Goal: Task Accomplishment & Management: Complete application form

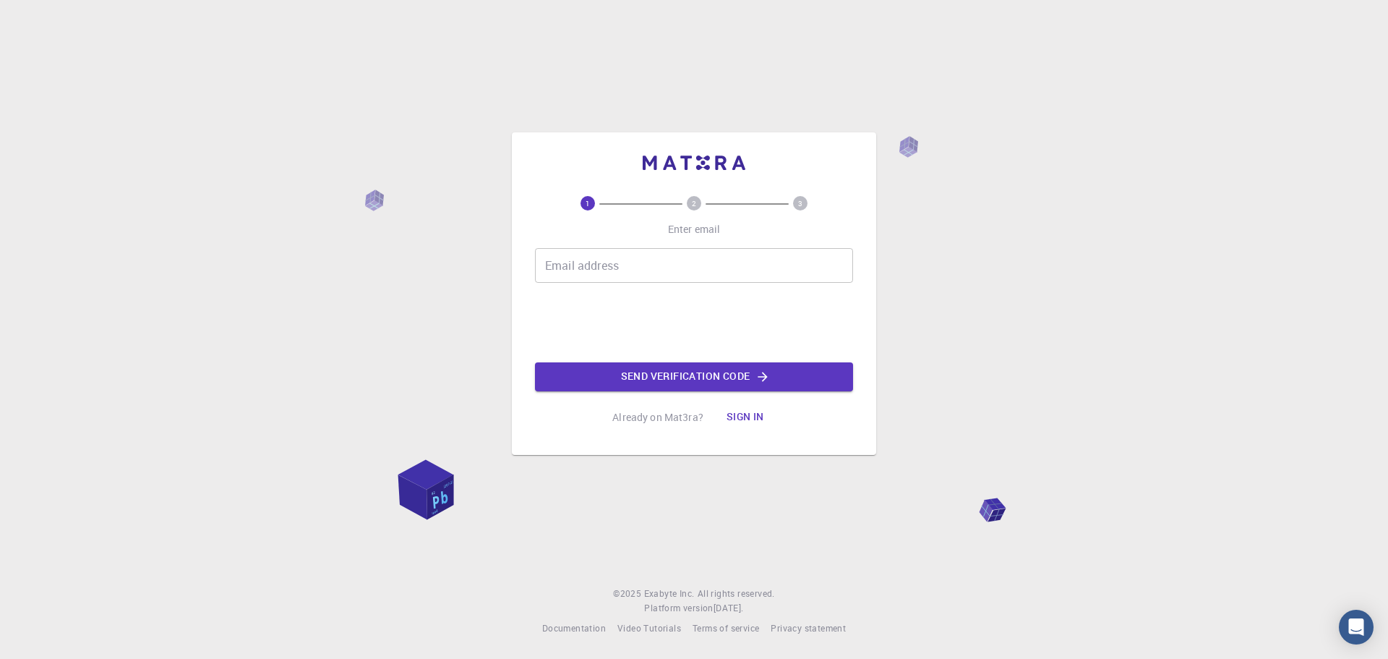
click at [647, 273] on input "Email address" at bounding box center [694, 265] width 318 height 35
type input "skalasin26@gmail.com"
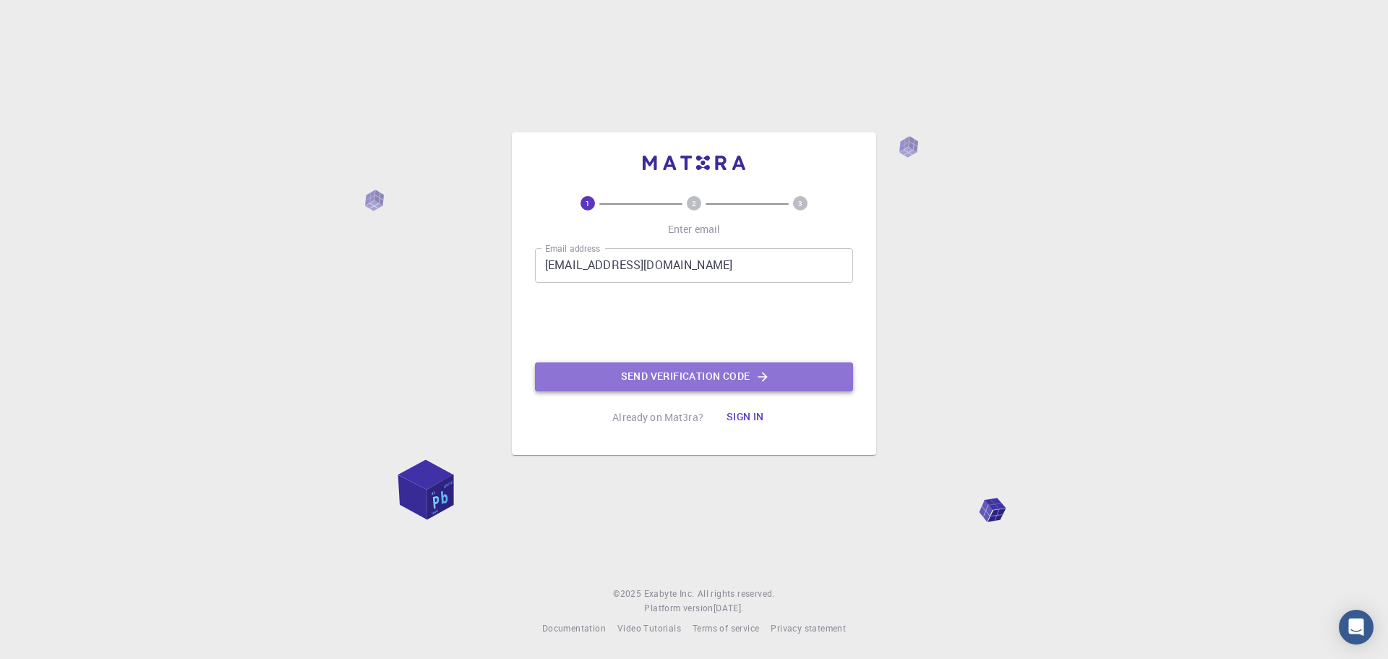
click at [733, 375] on button "Send verification code" at bounding box center [694, 376] width 318 height 29
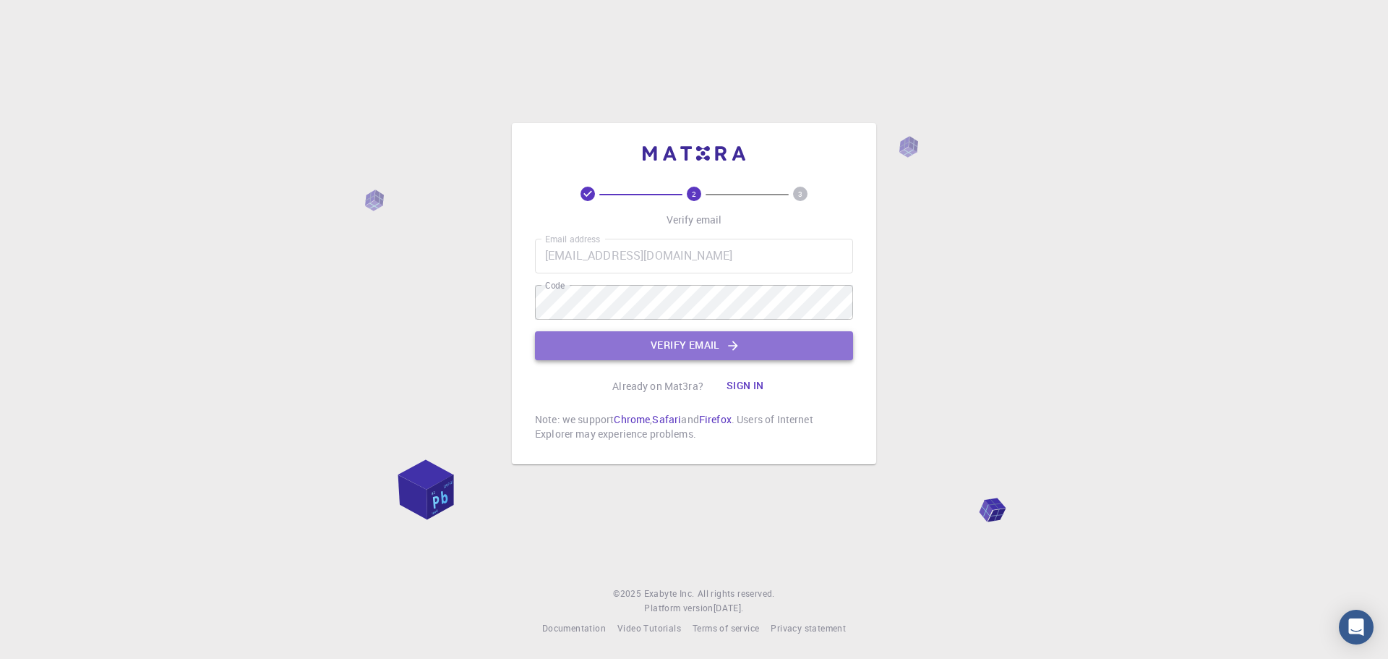
click at [649, 332] on button "Verify email" at bounding box center [694, 345] width 318 height 29
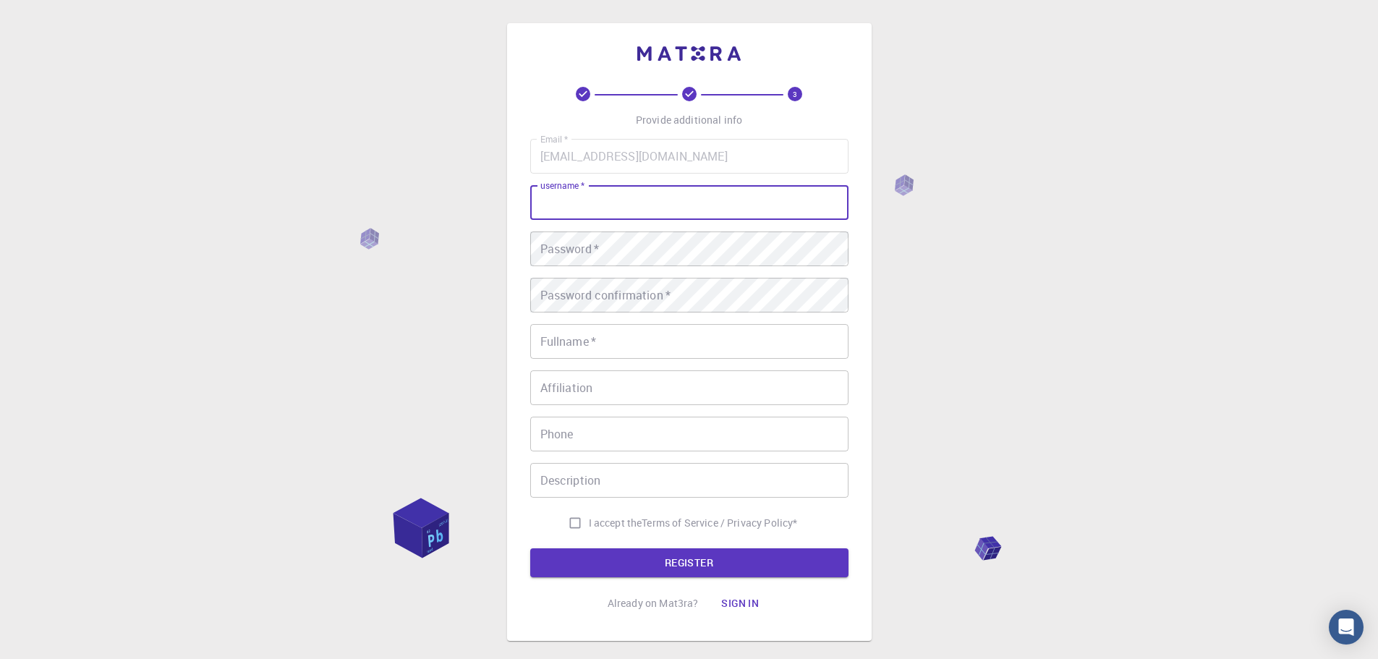
click at [657, 207] on input "username   *" at bounding box center [689, 202] width 318 height 35
type input "skalasin"
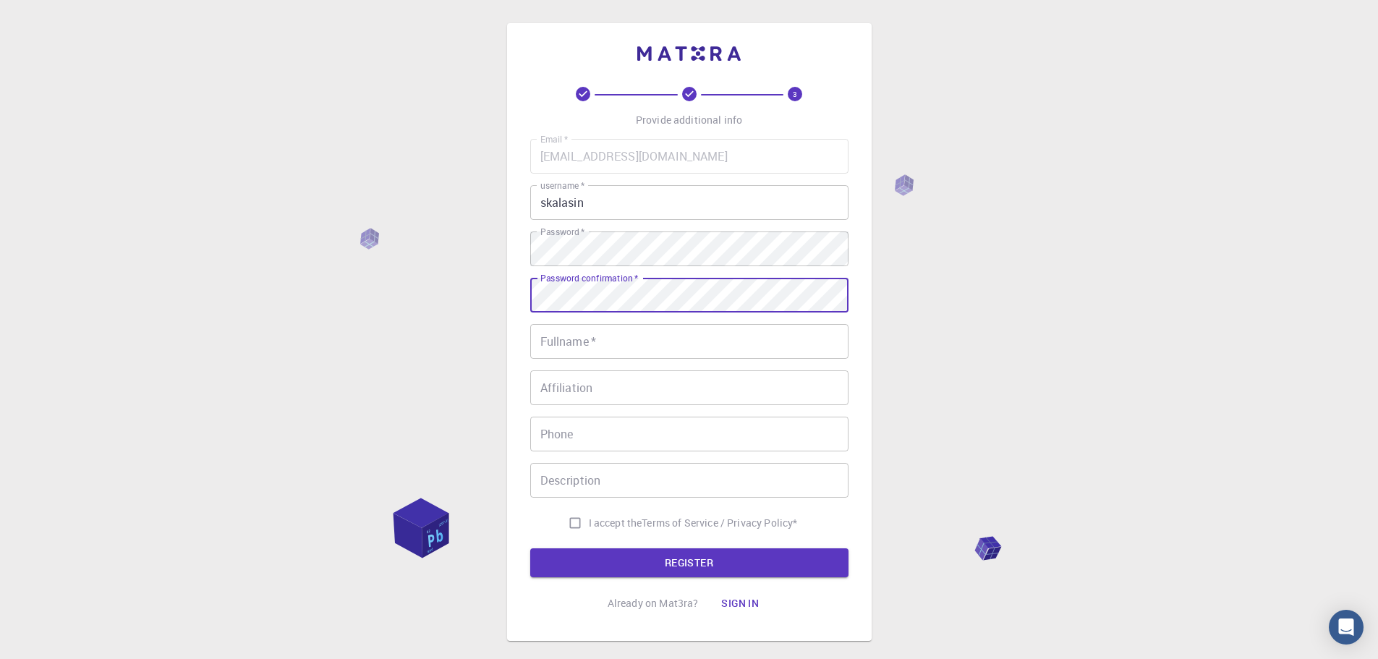
click at [627, 343] on input "Fullname   *" at bounding box center [689, 341] width 318 height 35
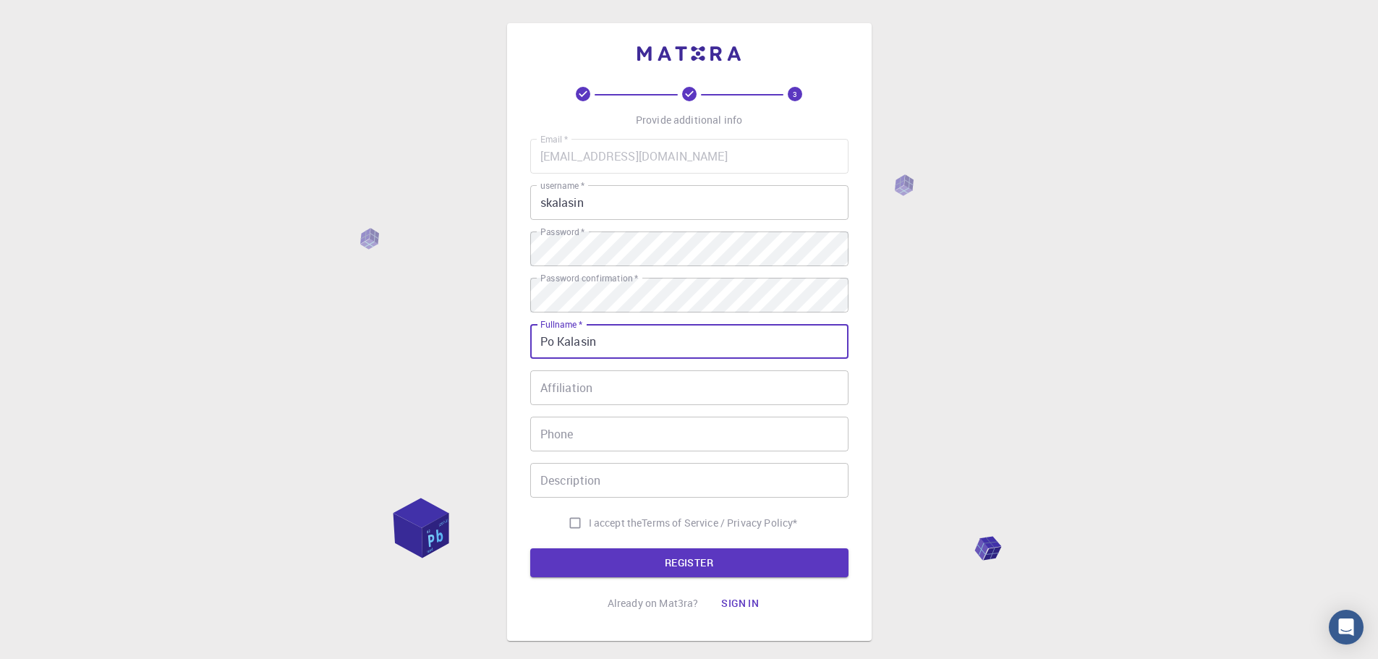
type input "Po Kalasin"
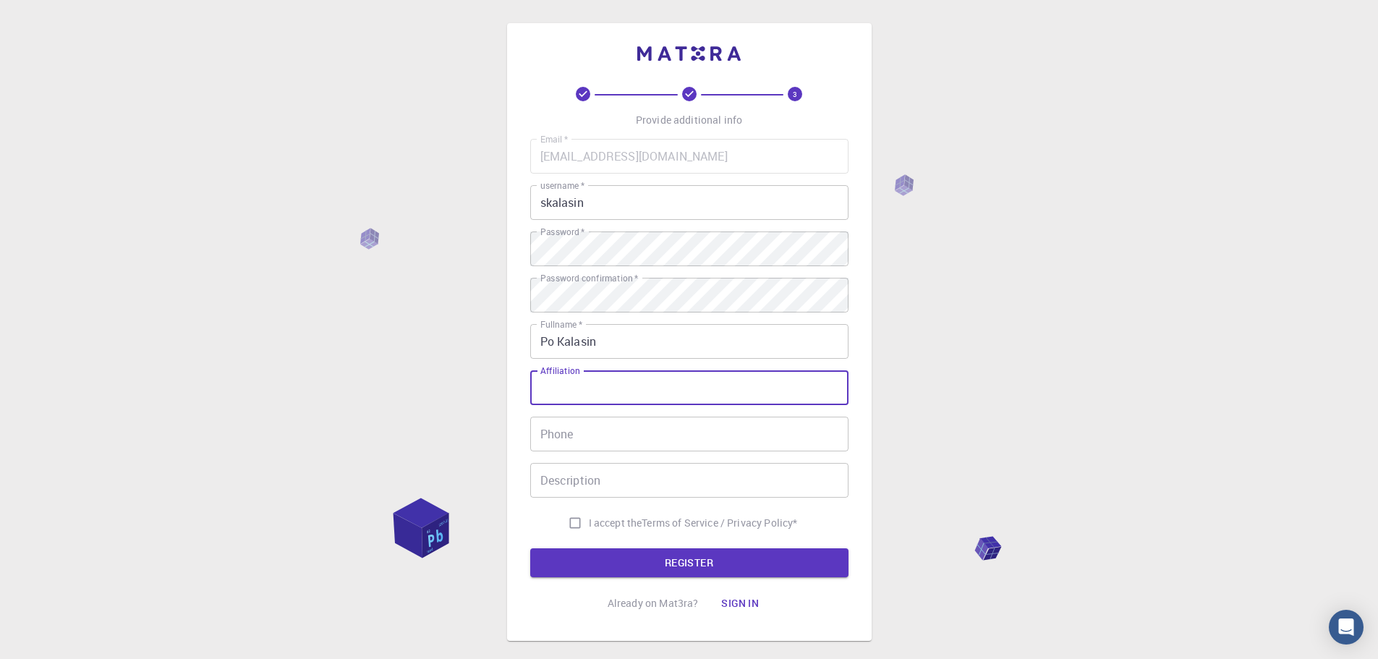
click at [629, 386] on input "Affiliation" at bounding box center [689, 387] width 318 height 35
type input "p"
type input "KMUTT"
click at [573, 521] on input "I accept the Terms of Service / Privacy Policy *" at bounding box center [574, 522] width 27 height 27
checkbox input "true"
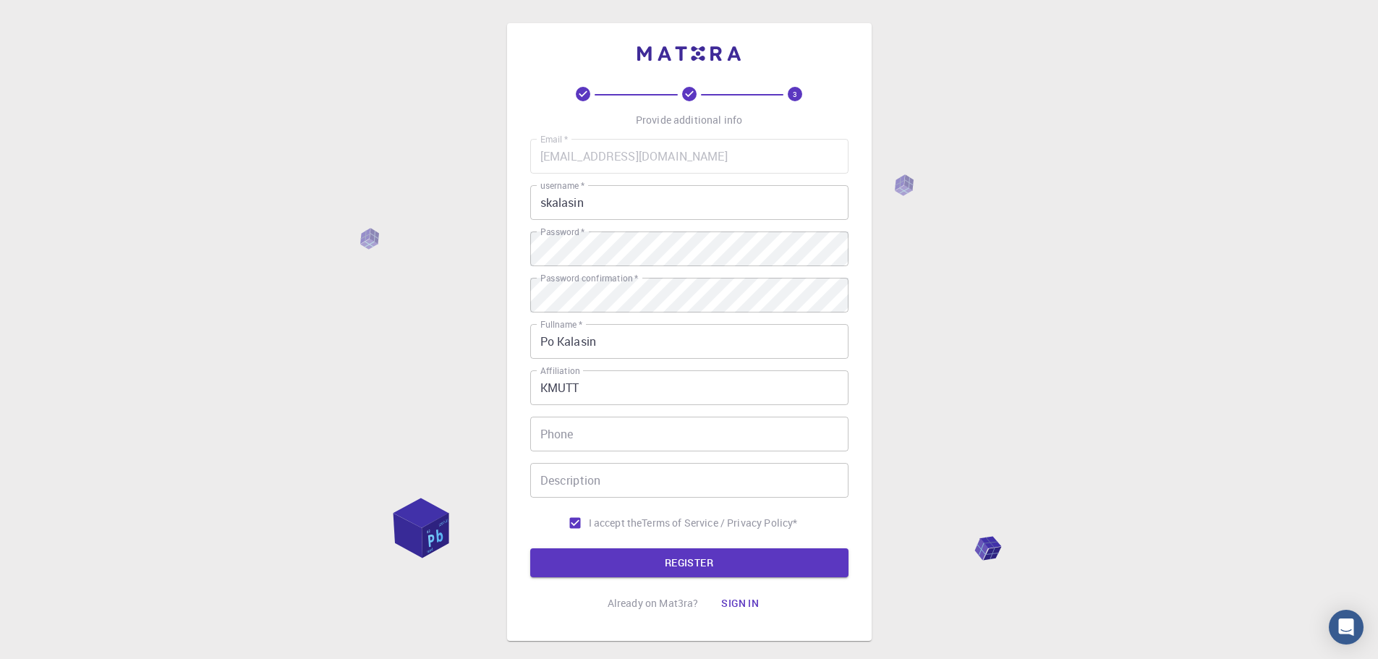
click at [633, 559] on button "REGISTER" at bounding box center [689, 562] width 318 height 29
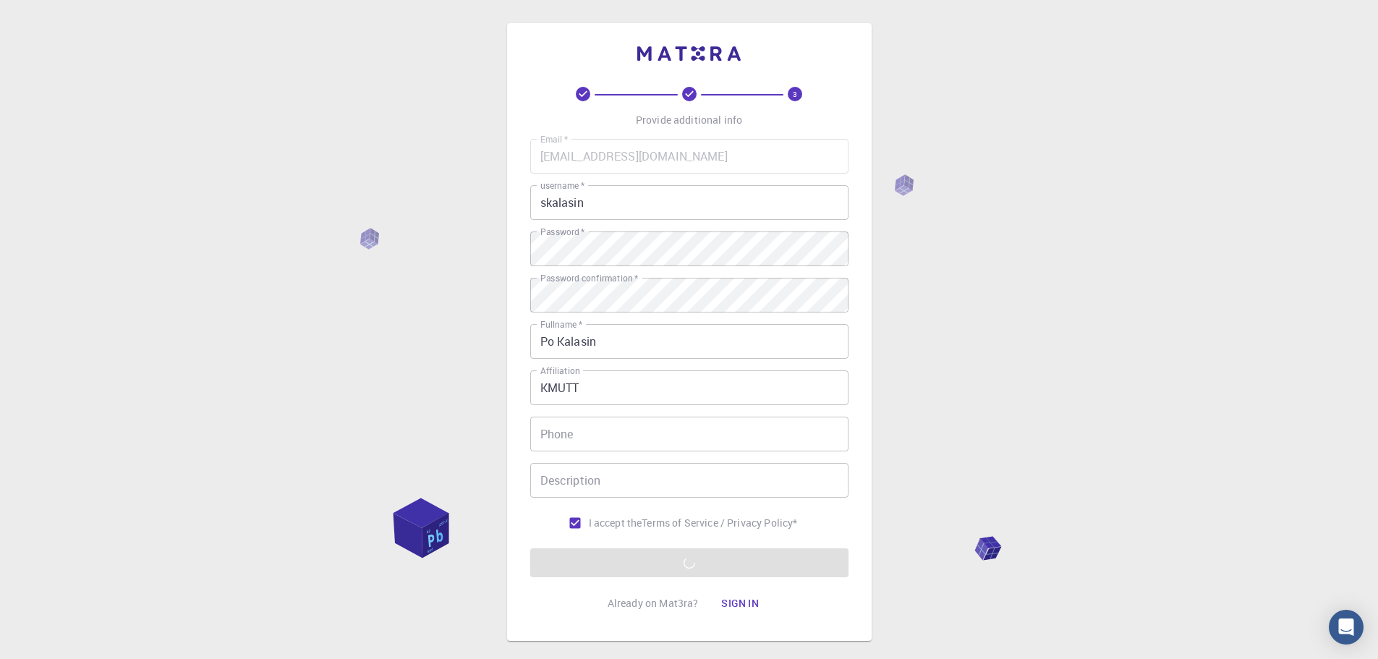
click at [811, 561] on form "Email   * skalasin26@gmail.com Email   * username   * skalasin username   * Pas…" at bounding box center [689, 358] width 318 height 438
click at [752, 598] on button "Sign in" at bounding box center [739, 603] width 61 height 29
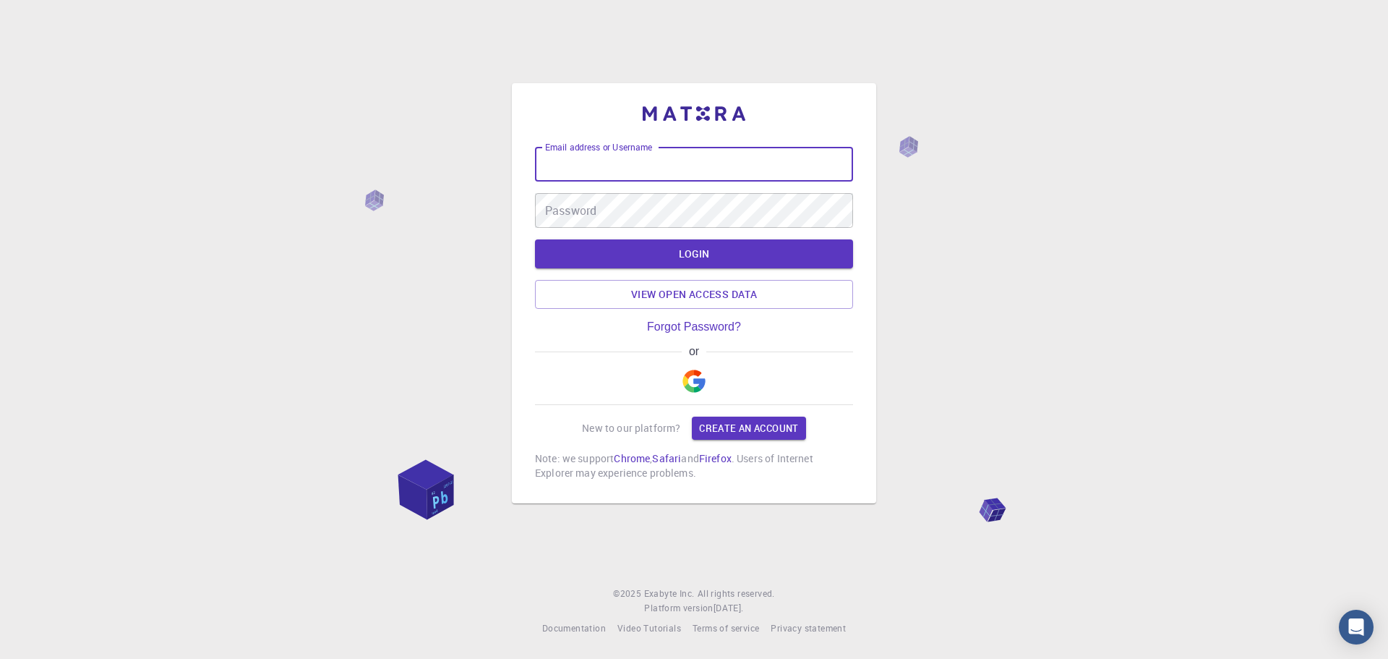
click at [701, 157] on input "Email address or Username" at bounding box center [694, 164] width 318 height 35
type input "skalasin"
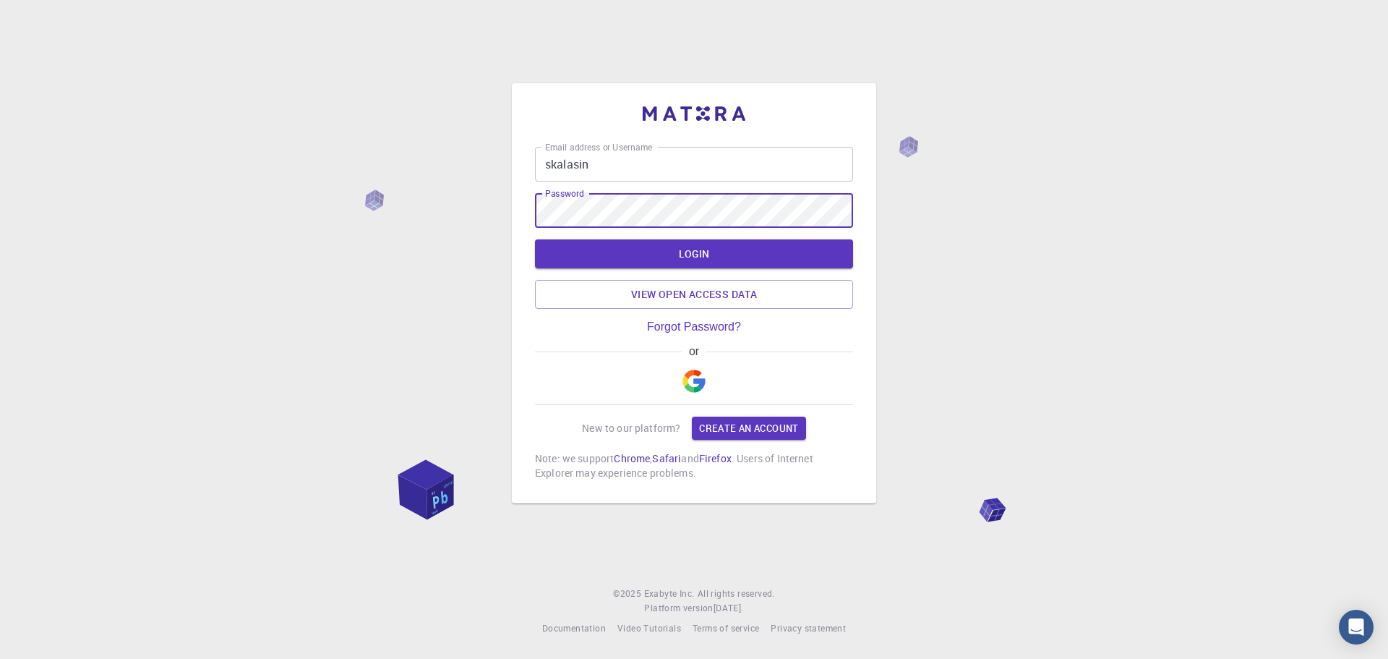
click at [693, 247] on button "LOGIN" at bounding box center [694, 253] width 318 height 29
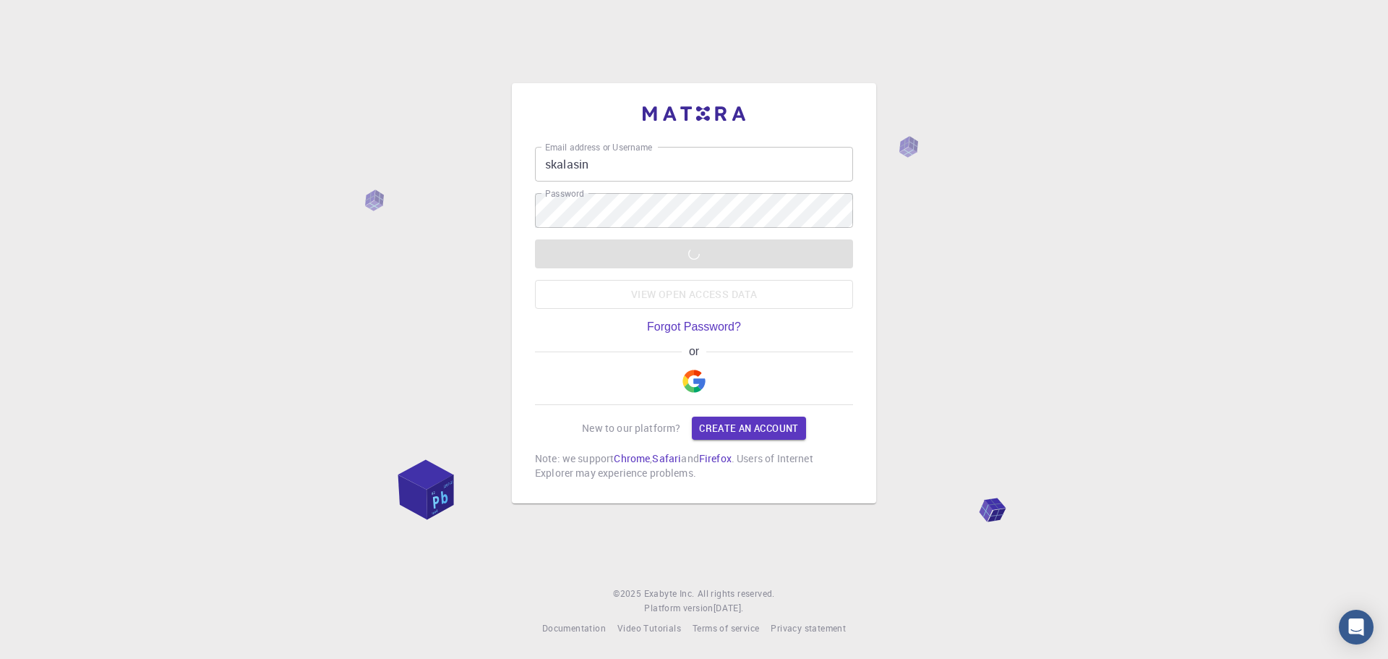
click at [679, 252] on div "LOGIN View open access data" at bounding box center [694, 273] width 318 height 69
click at [790, 424] on link "Create an account" at bounding box center [749, 428] width 114 height 23
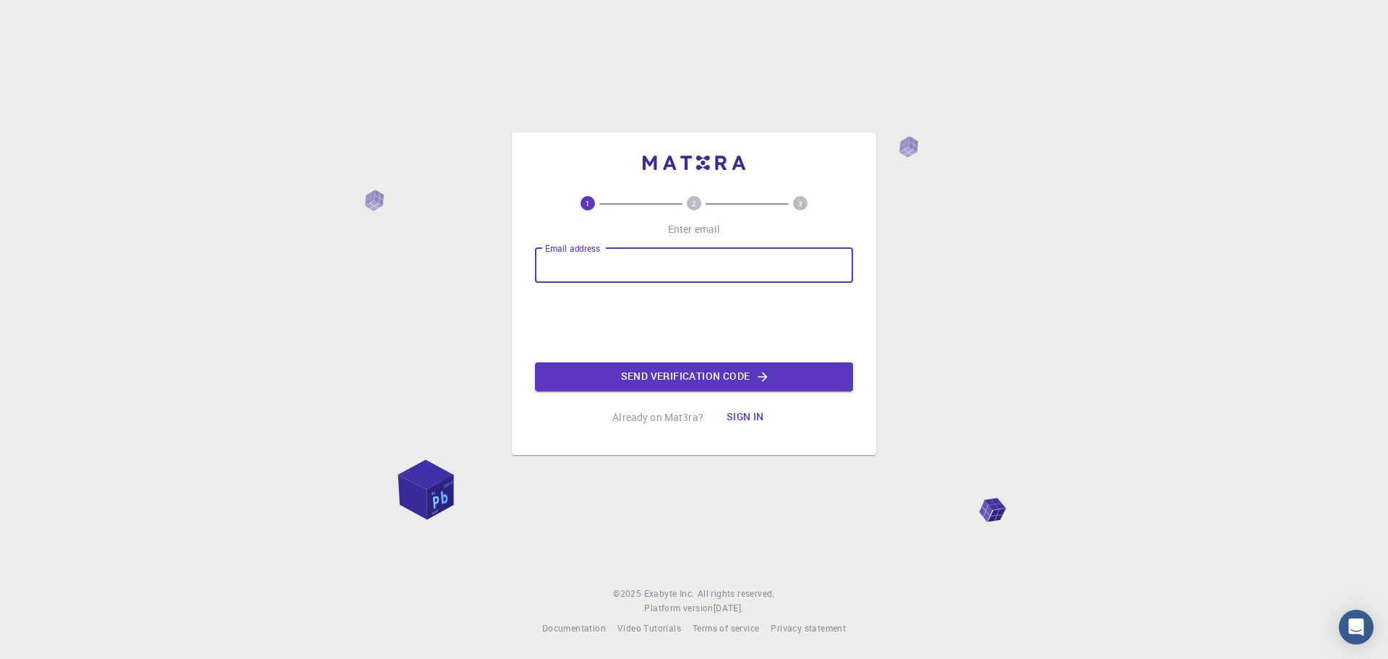
click at [779, 250] on input "Email address" at bounding box center [694, 265] width 318 height 35
type input "skalasin"
drag, startPoint x: 700, startPoint y: 271, endPoint x: 306, endPoint y: 271, distance: 394.1
click at [306, 271] on div "1 2 3 Enter email Email address skalasin Email address Send verification code A…" at bounding box center [694, 329] width 1388 height 659
click at [1053, 55] on div "1 2 3 Enter email Email address skalasin Email address Send verification code A…" at bounding box center [694, 329] width 1388 height 659
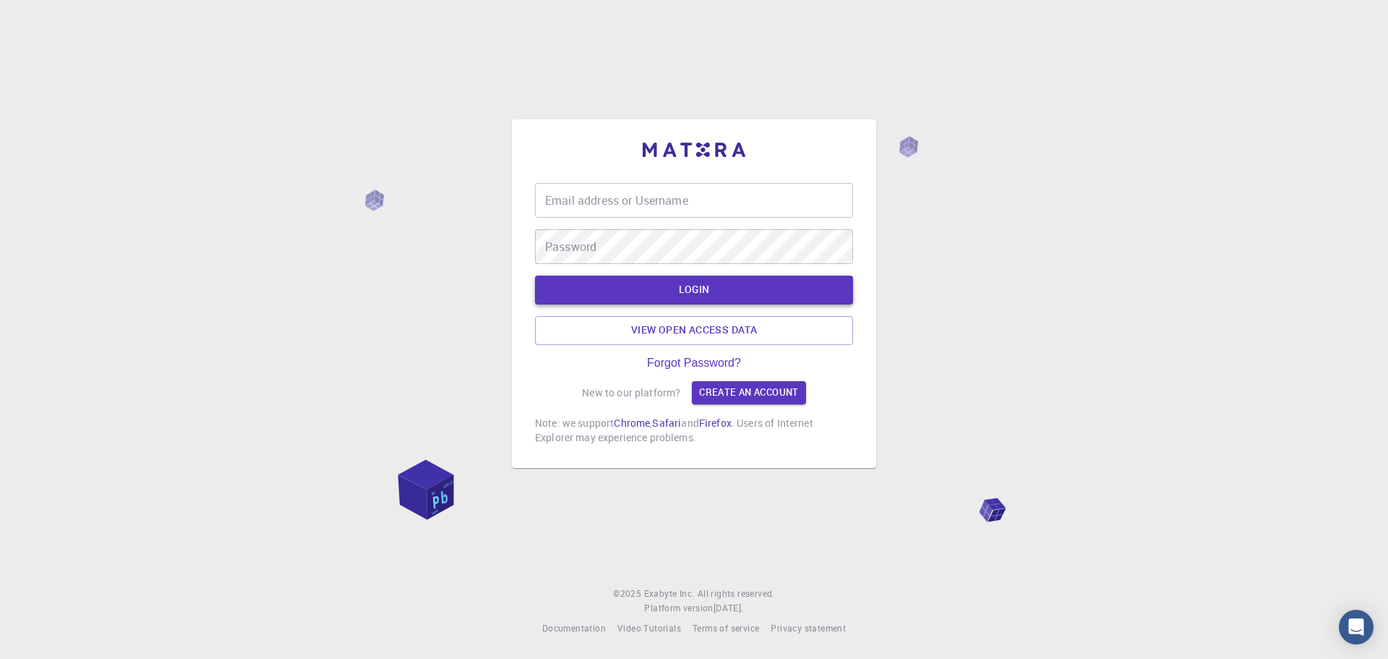
type input "skalasin"
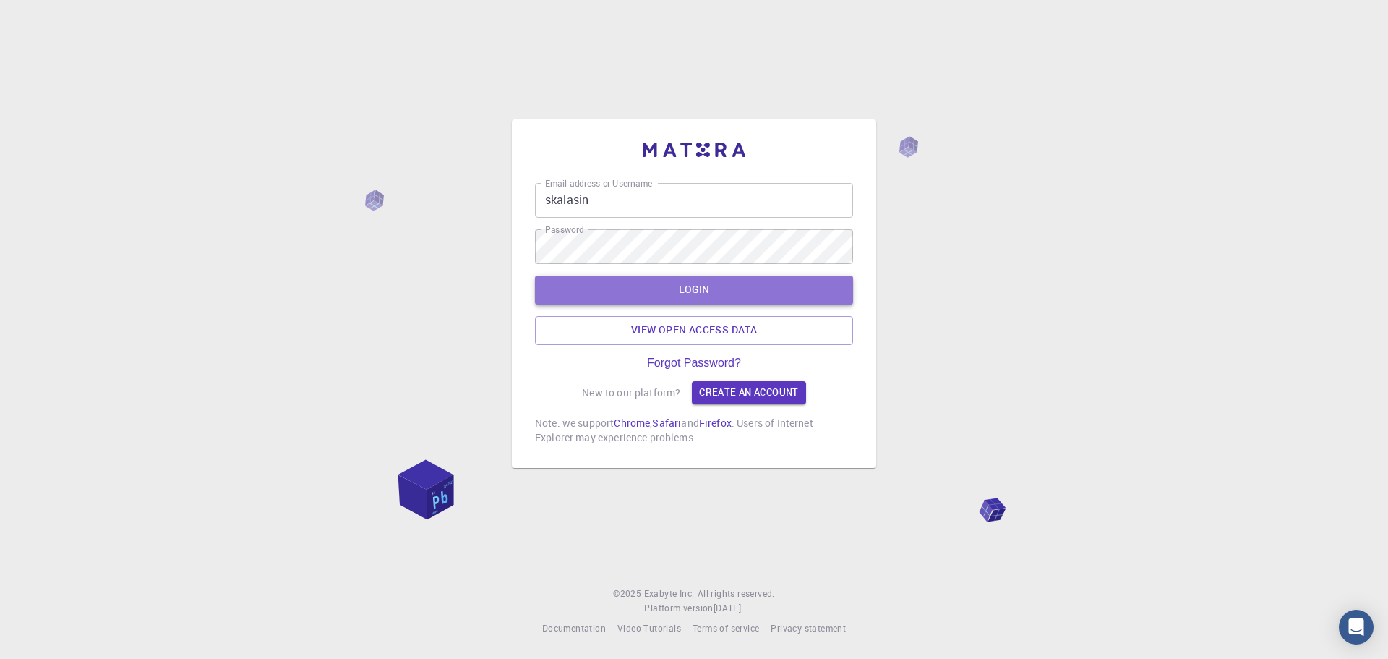
click at [679, 289] on button "LOGIN" at bounding box center [694, 290] width 318 height 29
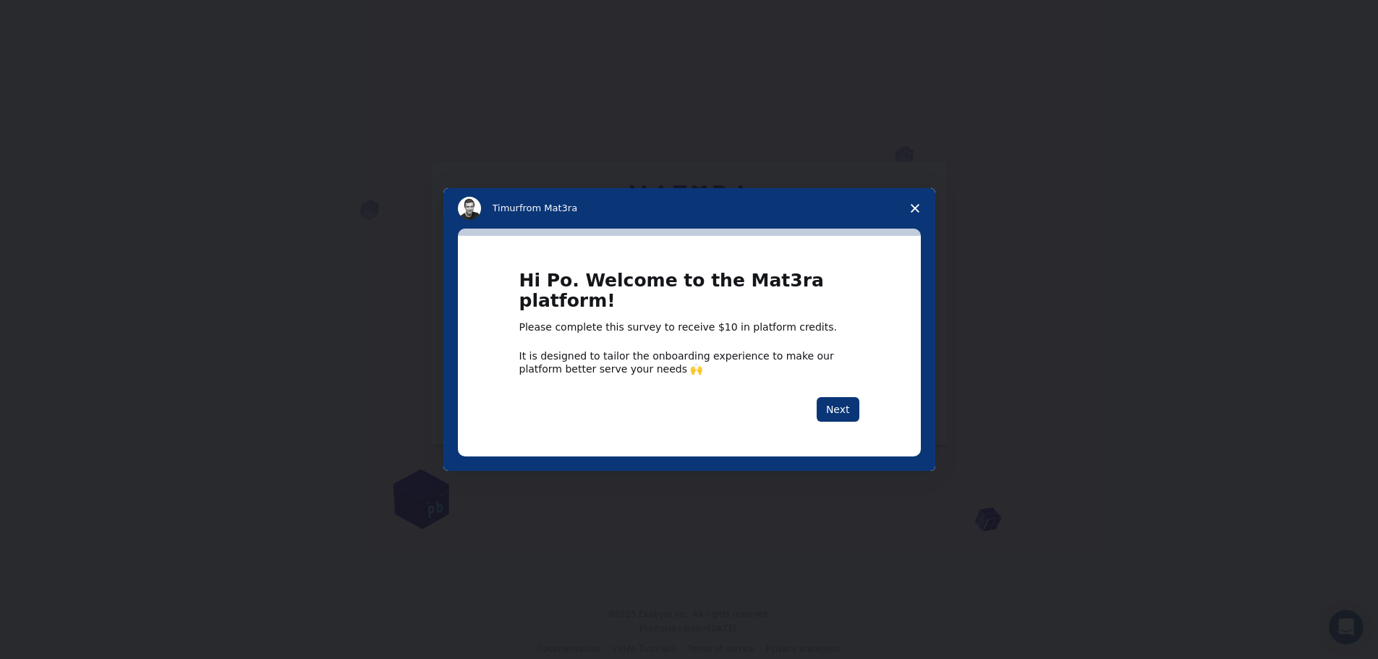
click at [915, 213] on span "Close survey" at bounding box center [914, 208] width 40 height 40
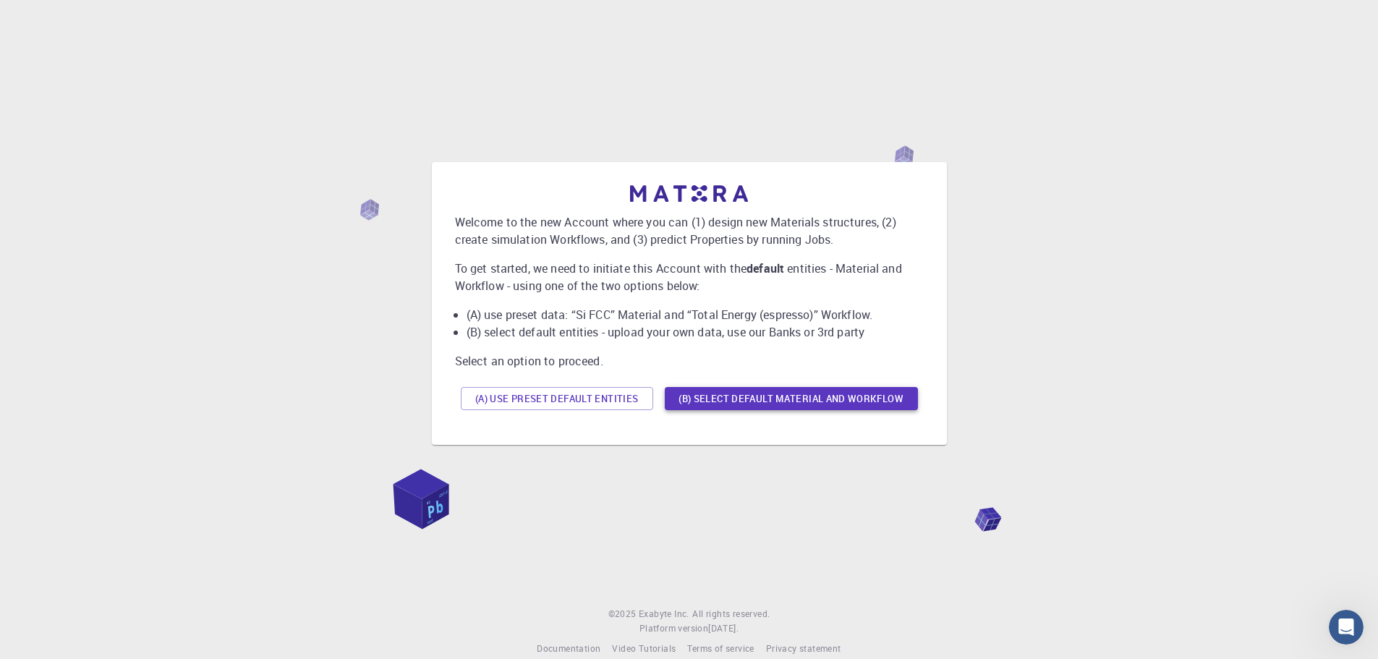
click at [853, 396] on button "(B) Select default material and workflow" at bounding box center [791, 398] width 253 height 23
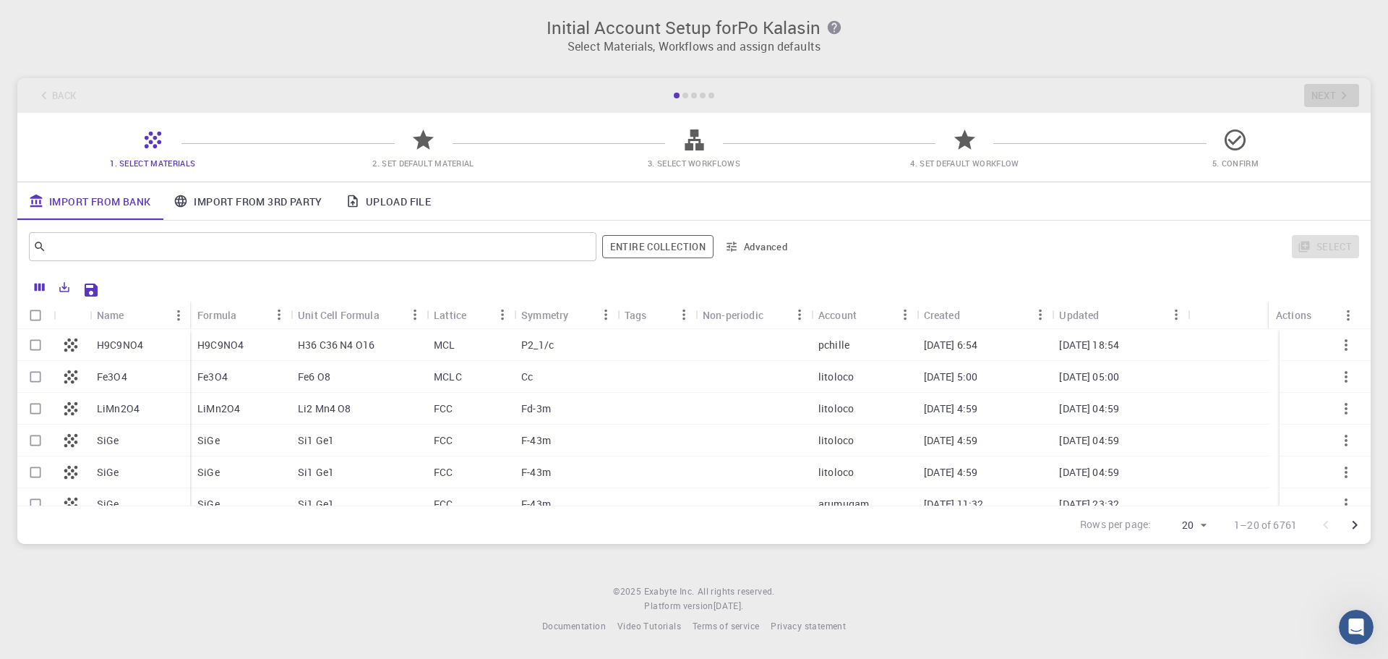
click at [121, 342] on p "H9C9NO4" at bounding box center [120, 345] width 46 height 14
checkbox input "true"
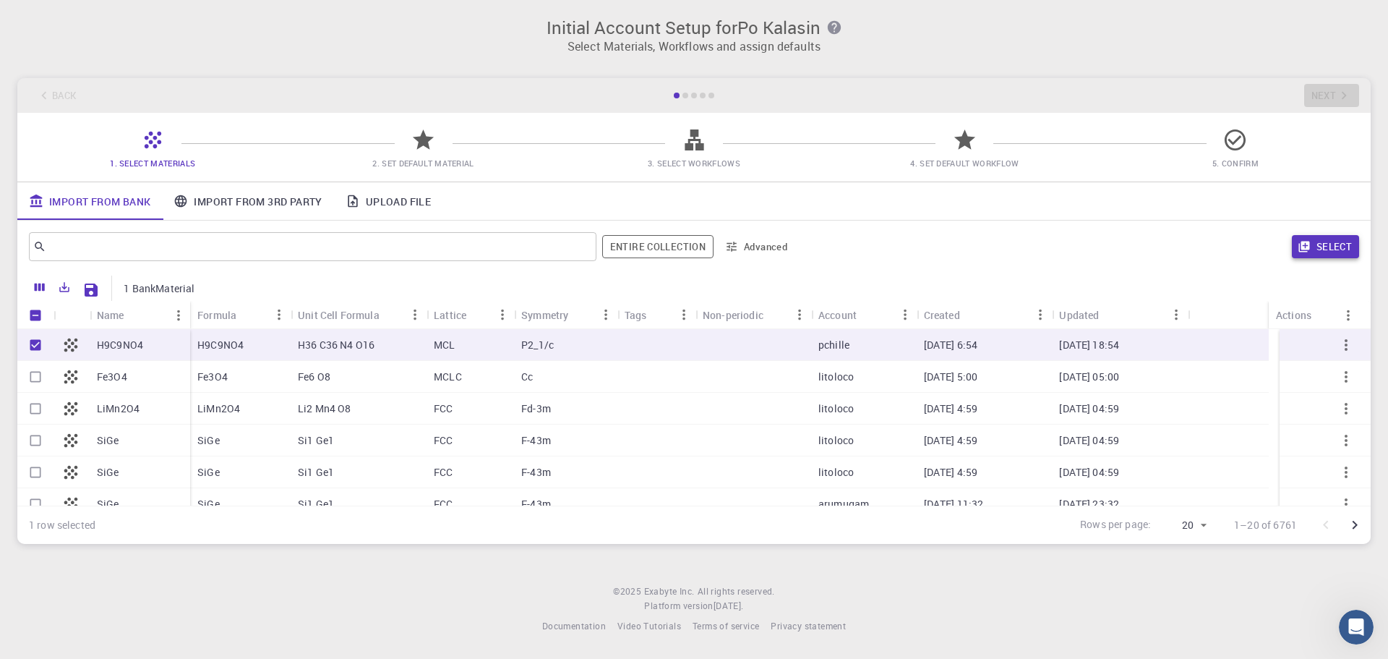
click at [1323, 244] on button "Select" at bounding box center [1325, 246] width 67 height 23
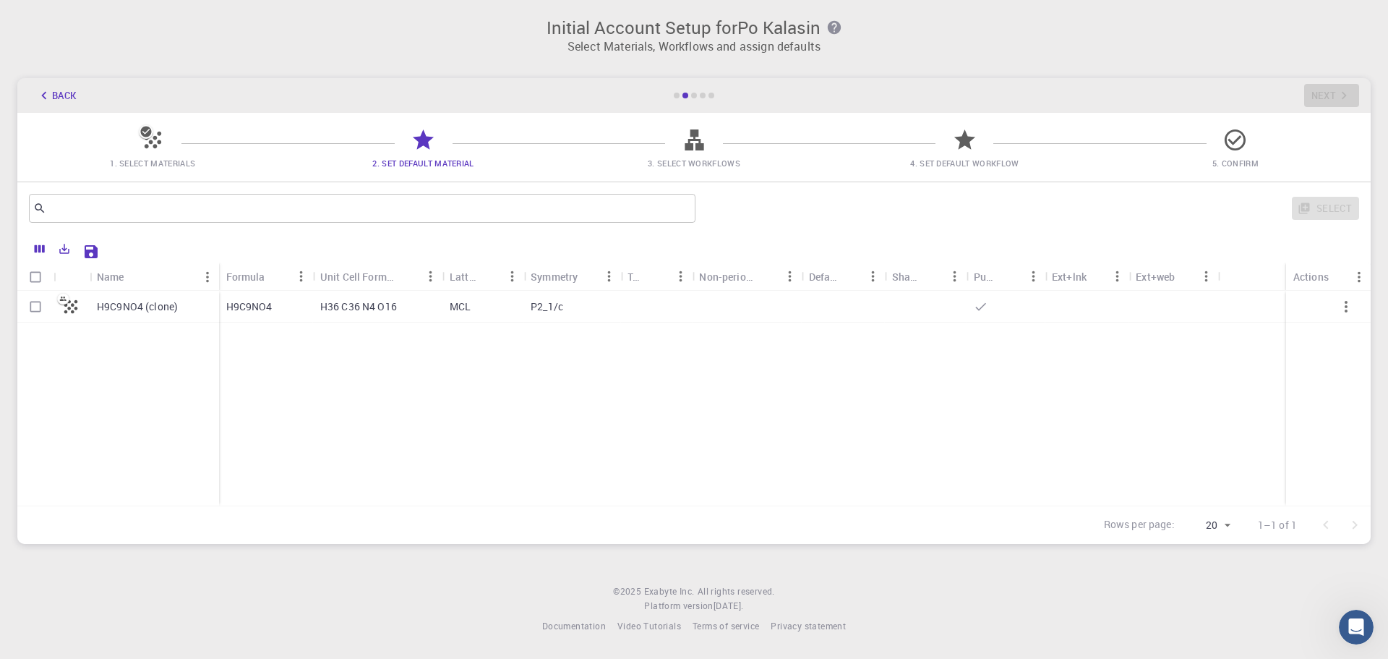
click at [705, 152] on icon at bounding box center [694, 139] width 25 height 25
click at [1350, 306] on icon "button" at bounding box center [1346, 306] width 17 height 17
click at [1348, 305] on icon "button" at bounding box center [1346, 306] width 17 height 17
click at [537, 310] on p "P2_1/c" at bounding box center [547, 306] width 33 height 14
checkbox input "true"
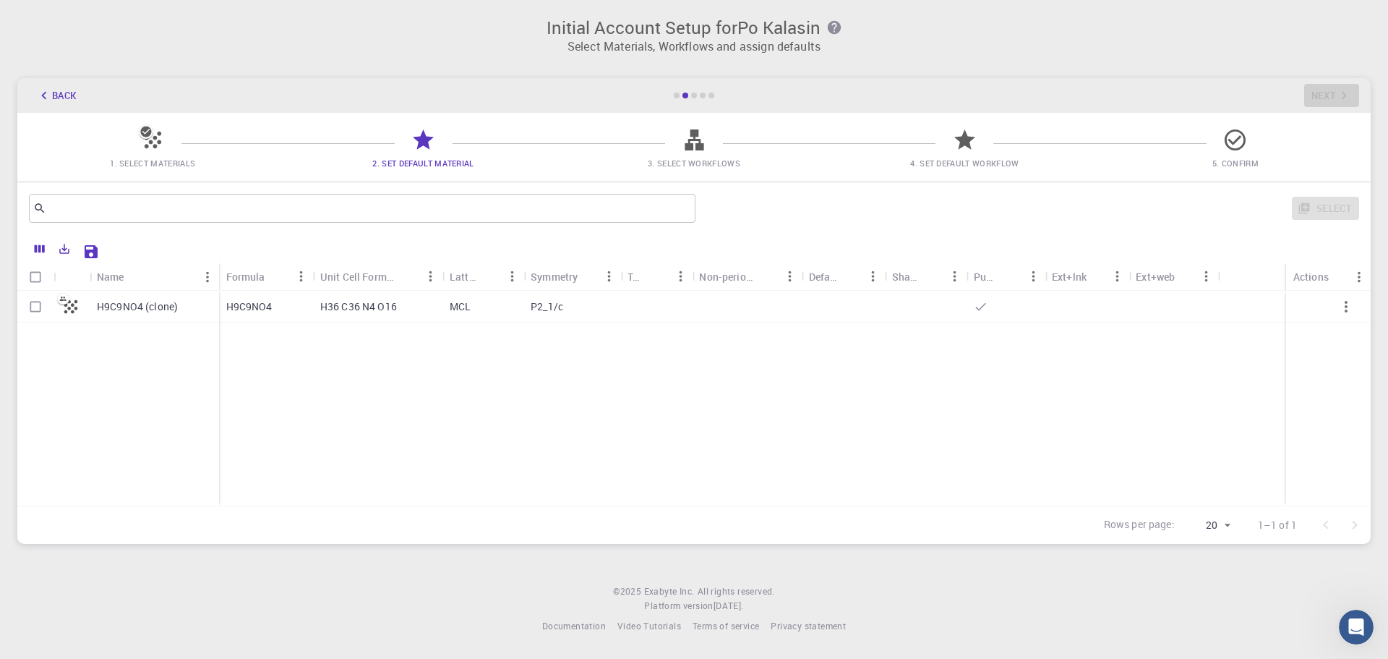
checkbox input "true"
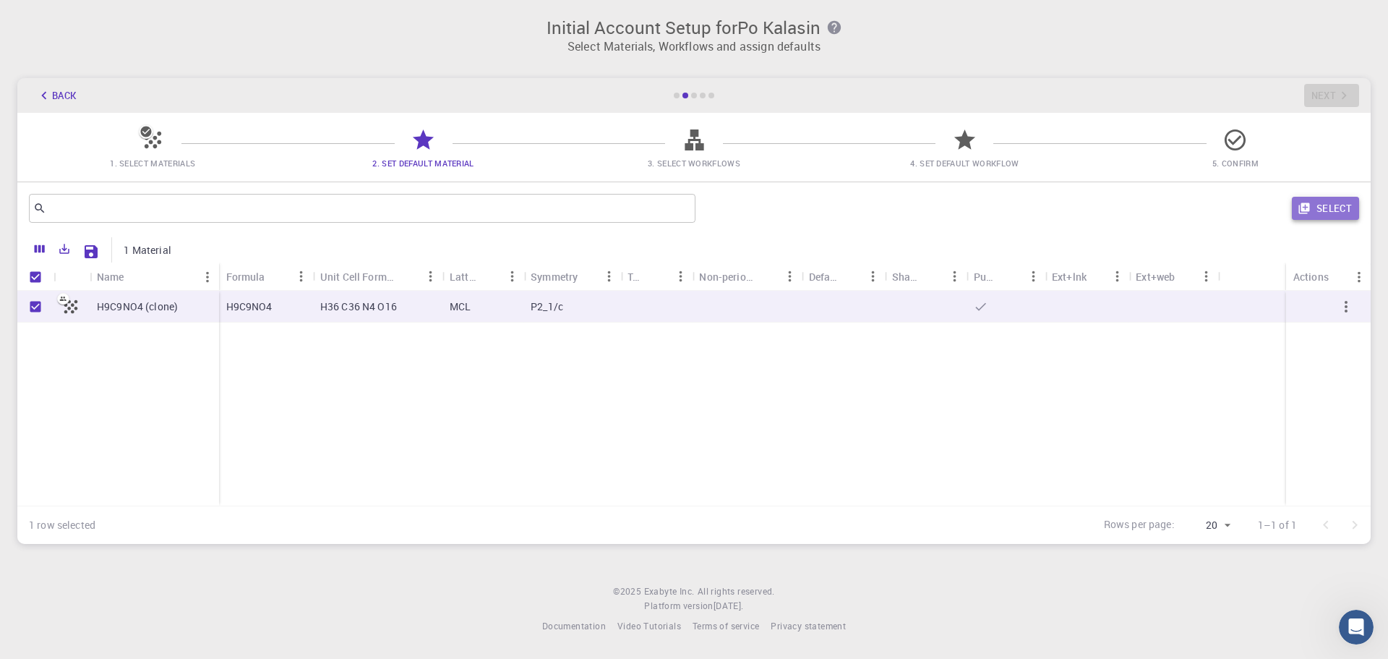
click at [1322, 210] on button "Select" at bounding box center [1325, 208] width 67 height 23
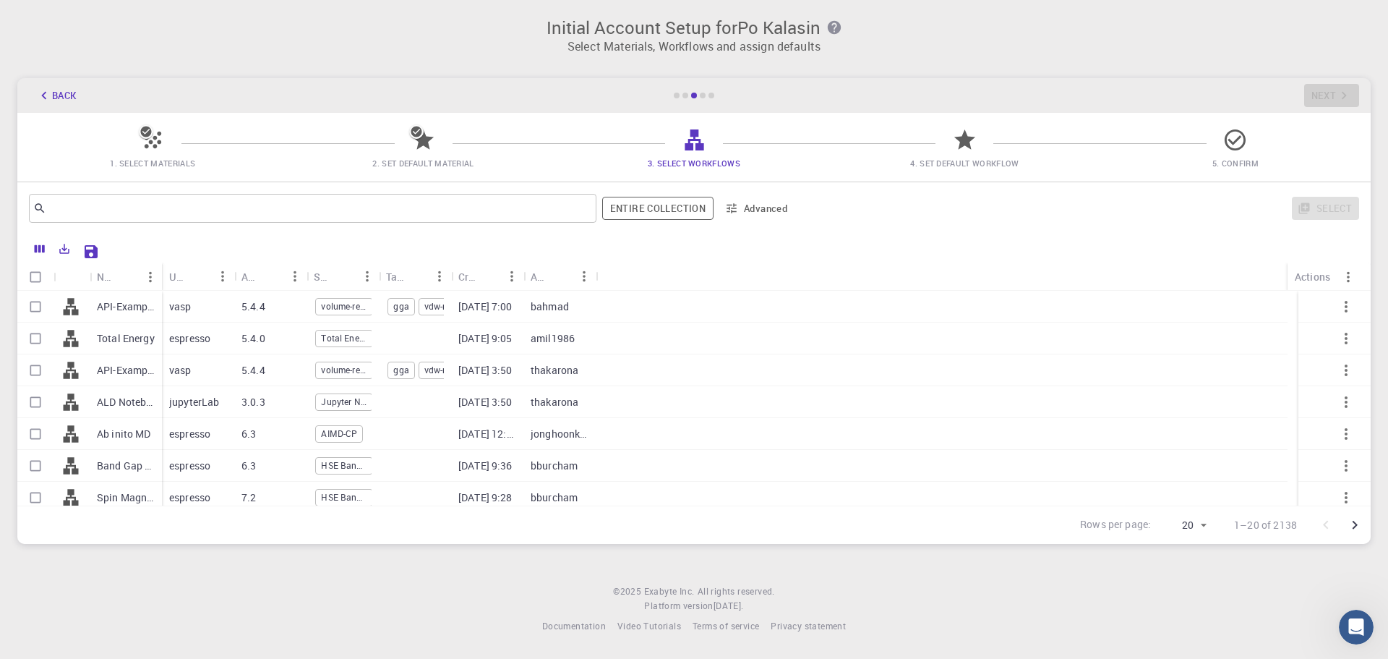
click at [551, 304] on p "bahmad" at bounding box center [550, 306] width 38 height 14
checkbox input "true"
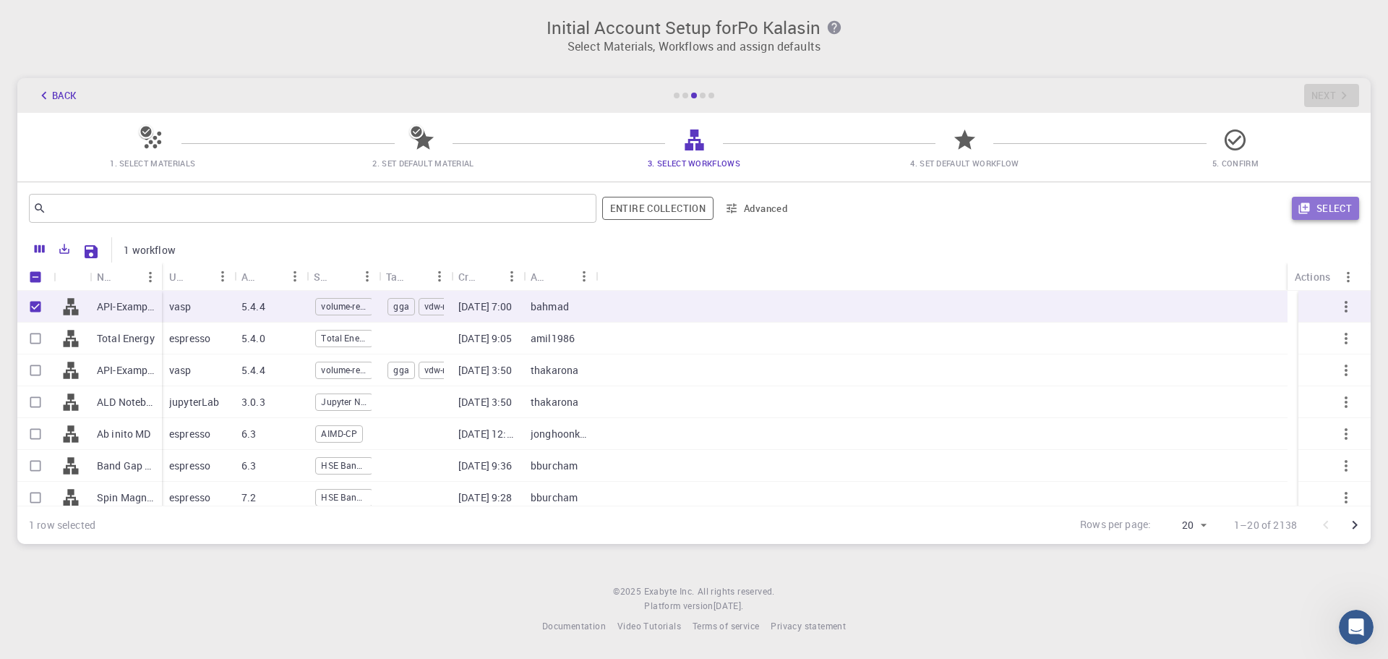
click at [1315, 205] on button "Select" at bounding box center [1325, 208] width 67 height 23
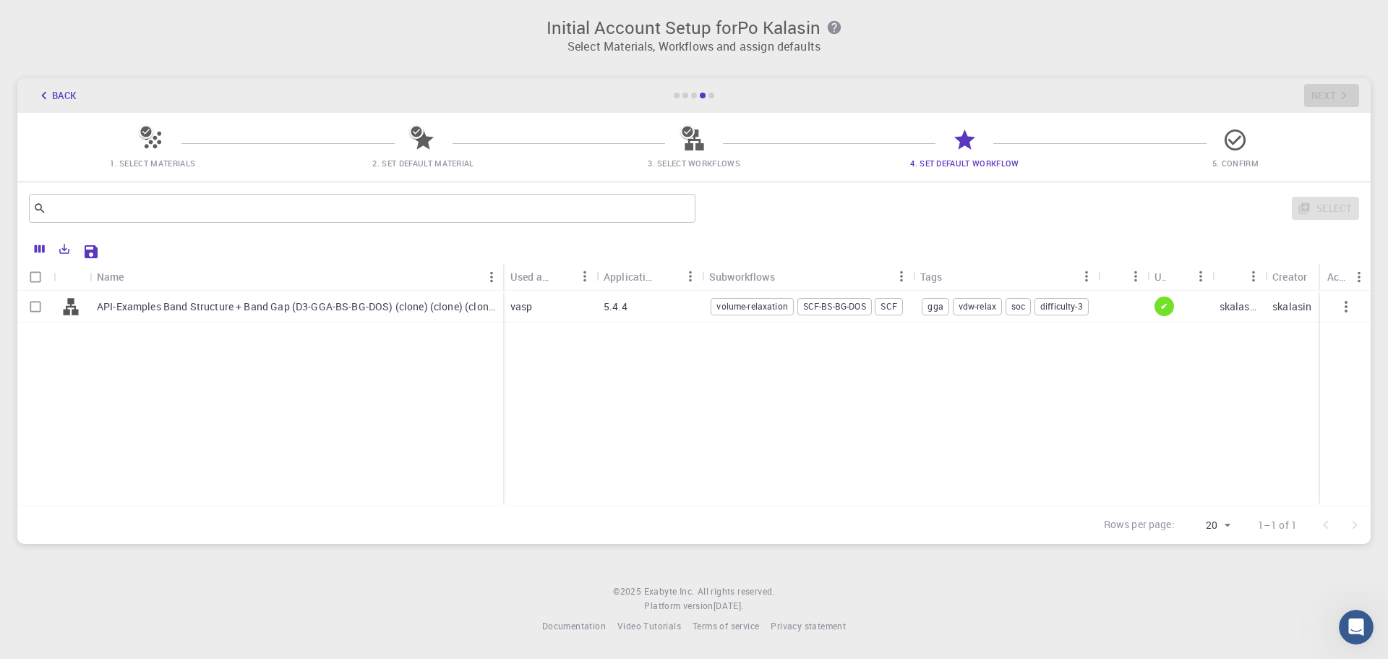
click at [457, 307] on p "API-Examples Band Structure + Band Gap (D3-GGA-BS-BG-DOS) (clone) (clone) (clon…" at bounding box center [296, 306] width 399 height 14
checkbox input "true"
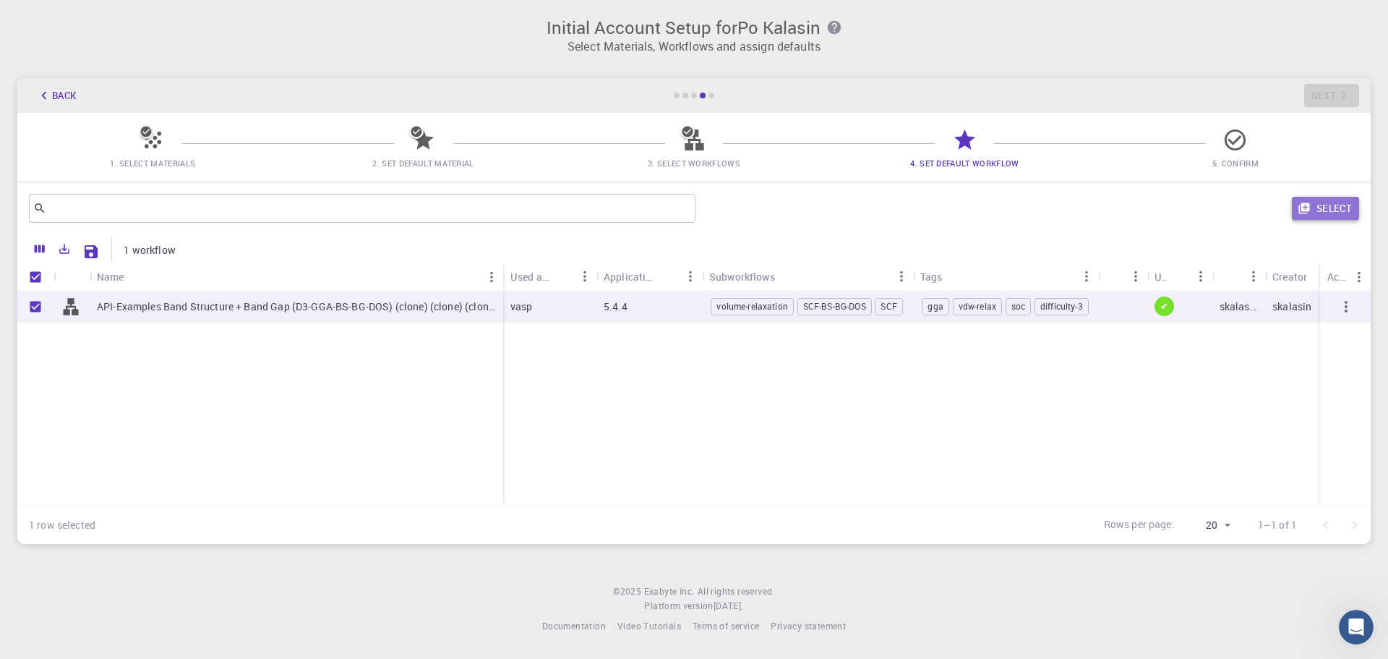
click at [1329, 211] on button "Select" at bounding box center [1325, 208] width 67 height 23
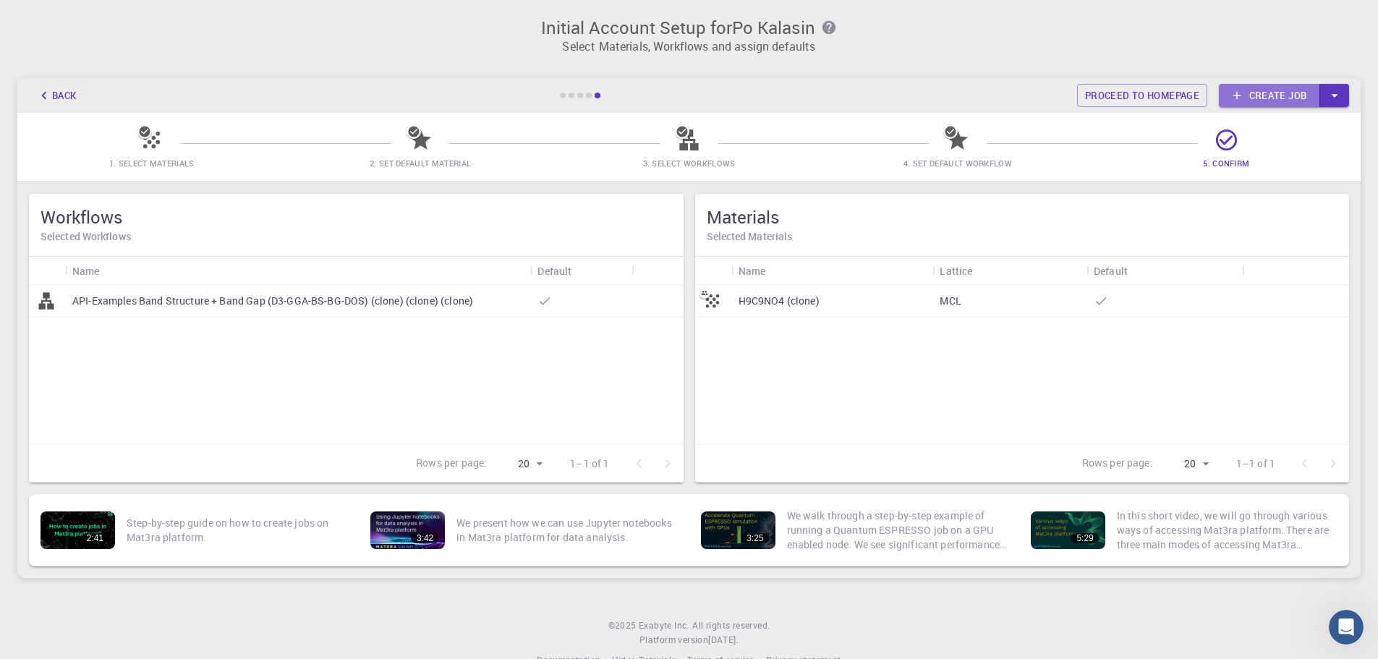
click at [1270, 101] on link "Create job" at bounding box center [1268, 95] width 101 height 23
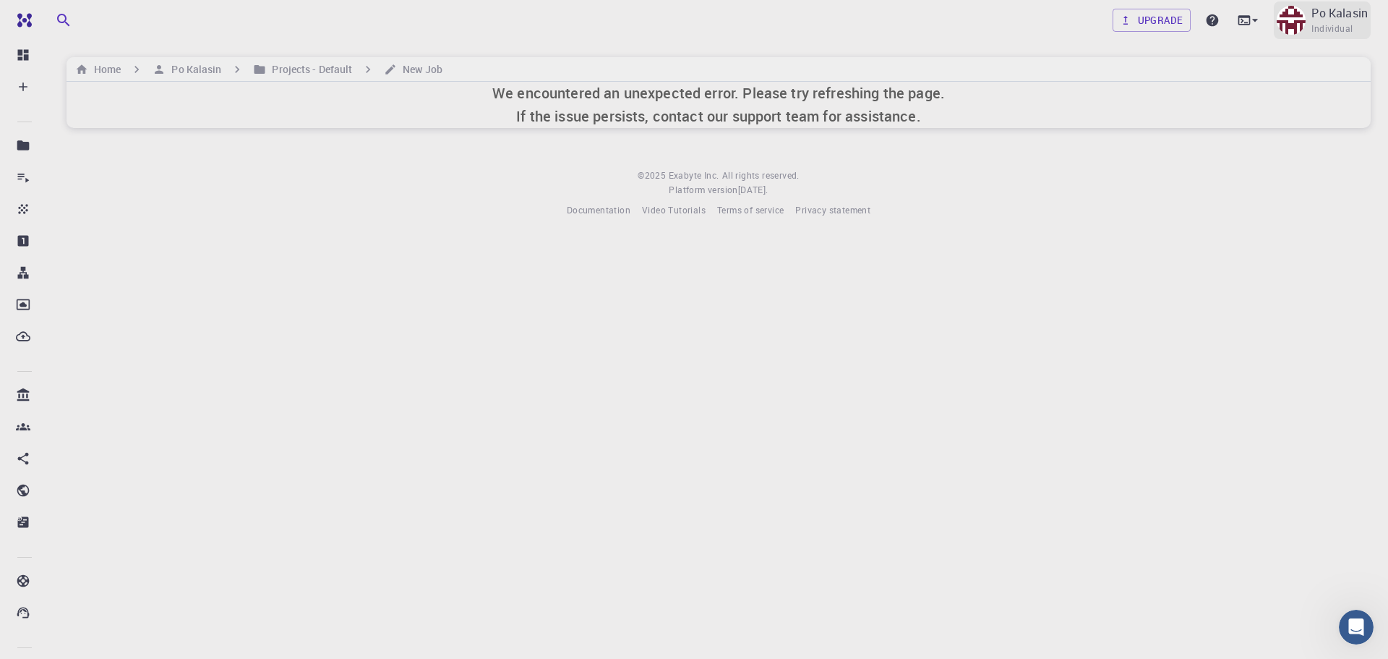
click at [1344, 17] on p "Po Kalasin" at bounding box center [1340, 12] width 56 height 17
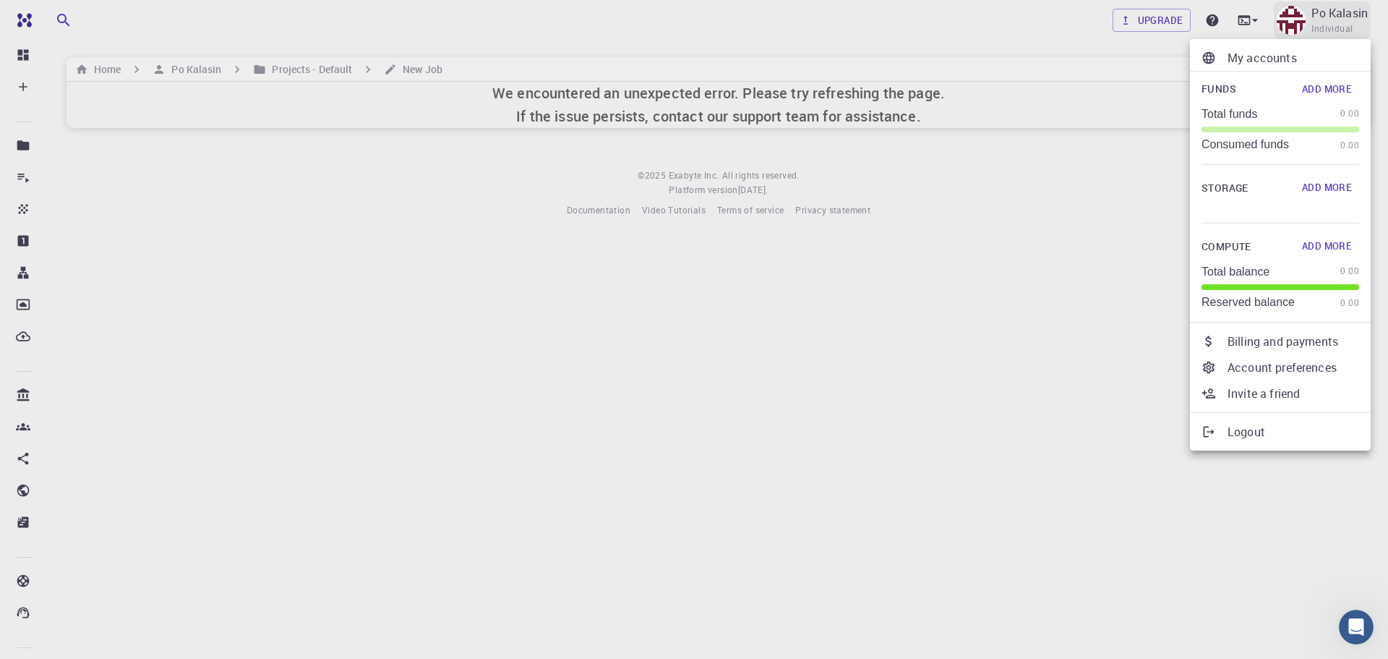
click at [1344, 17] on div at bounding box center [694, 329] width 1388 height 659
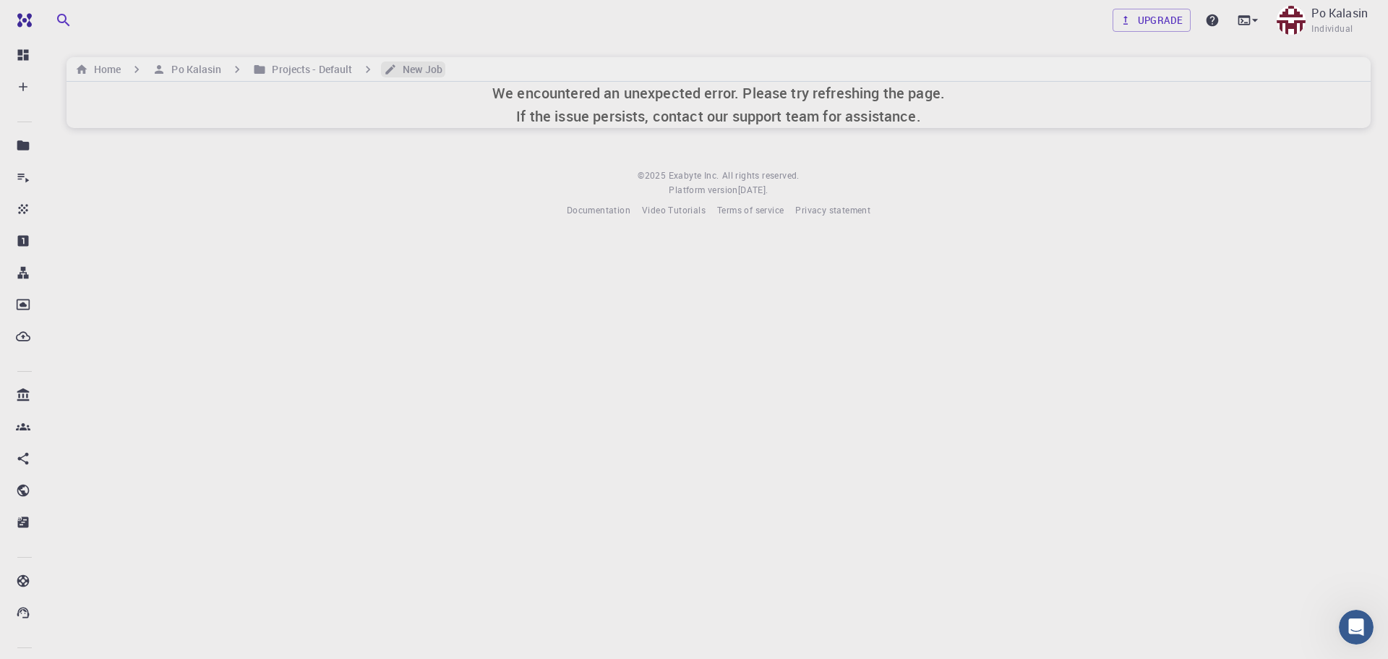
click at [431, 72] on h6 "New Job" at bounding box center [420, 69] width 46 height 16
click at [329, 71] on h6 "Projects - Default" at bounding box center [309, 69] width 86 height 16
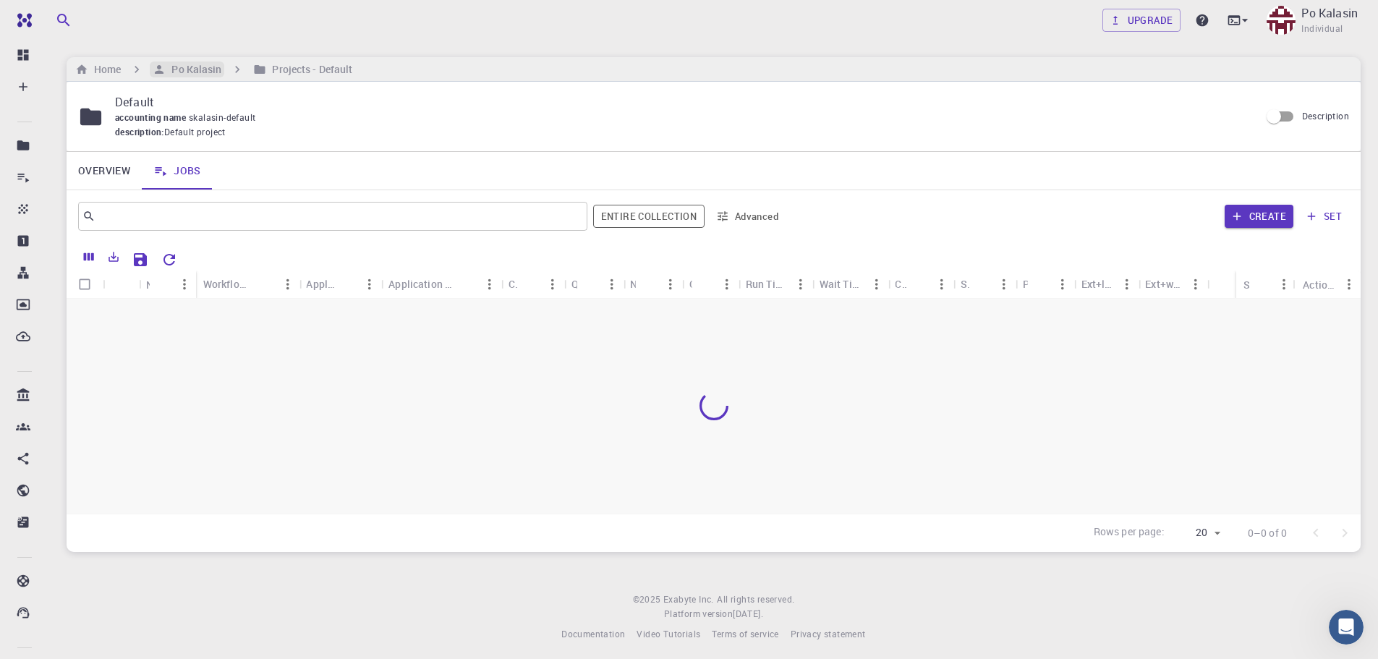
click at [203, 69] on h6 "Po Kalasin" at bounding box center [194, 69] width 56 height 16
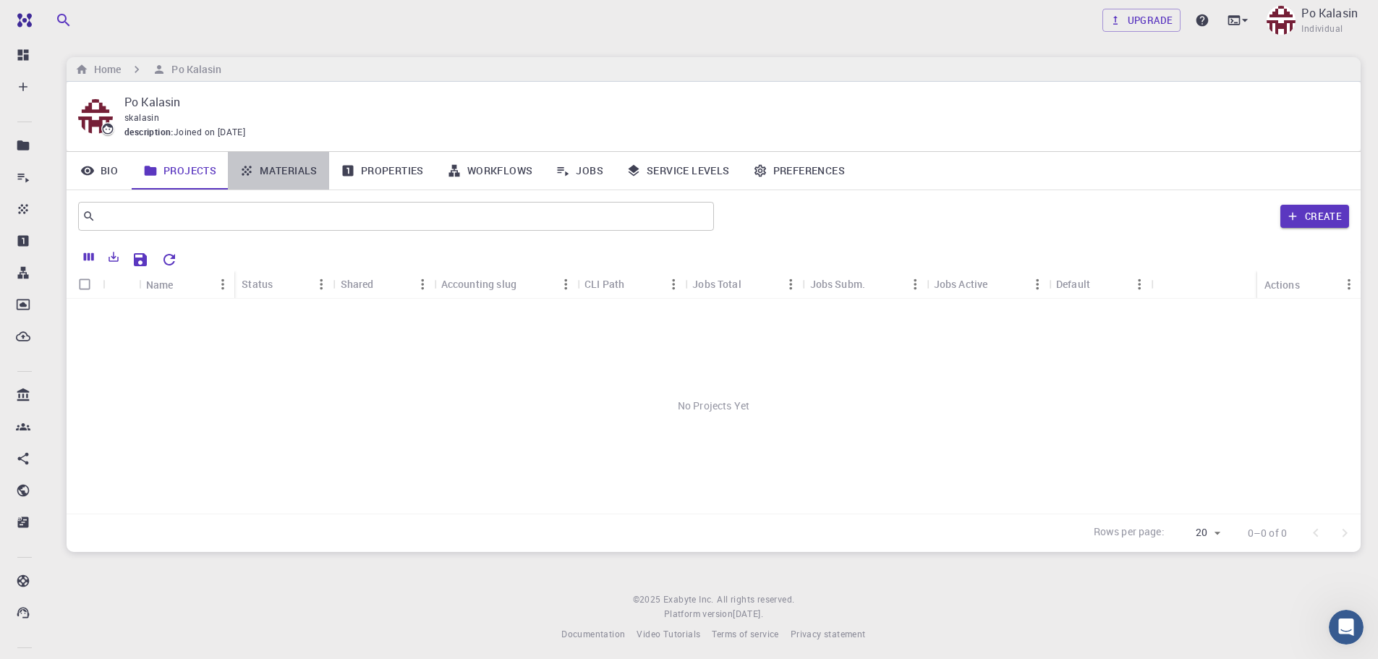
click at [309, 170] on link "Materials" at bounding box center [278, 171] width 101 height 38
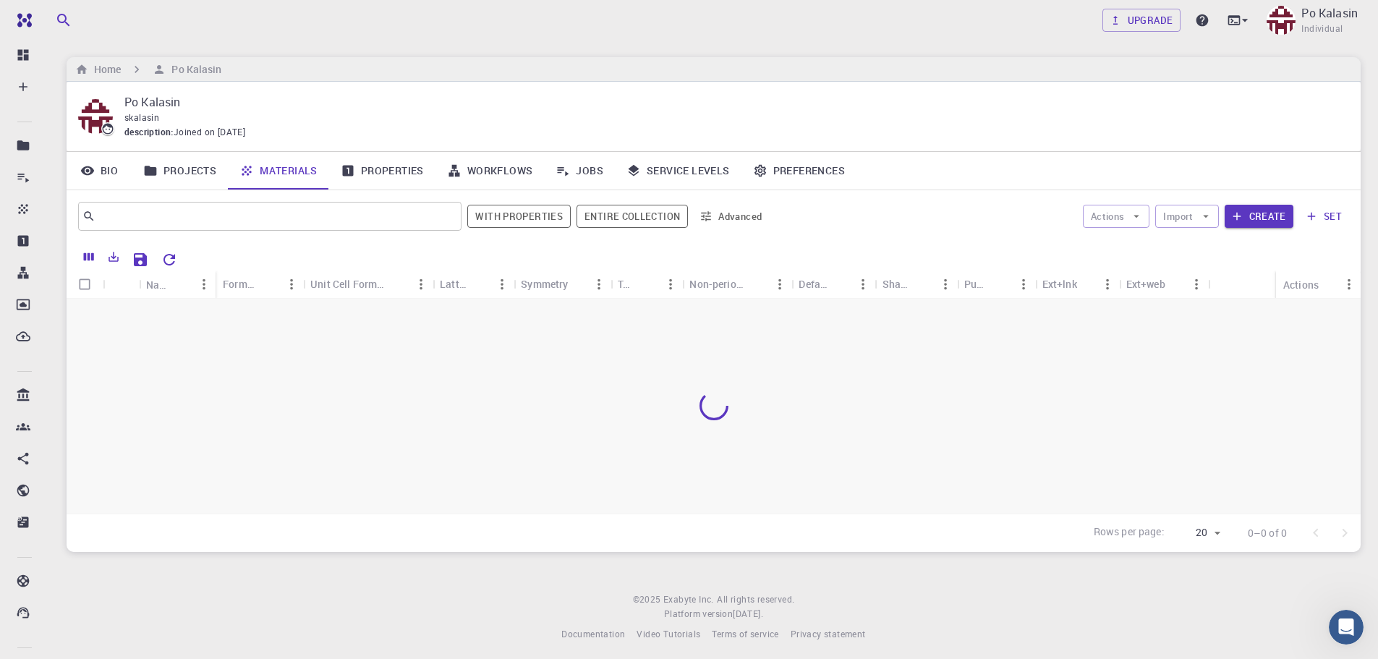
click at [847, 446] on div at bounding box center [714, 406] width 1294 height 215
click at [512, 173] on link "Workflows" at bounding box center [489, 171] width 109 height 38
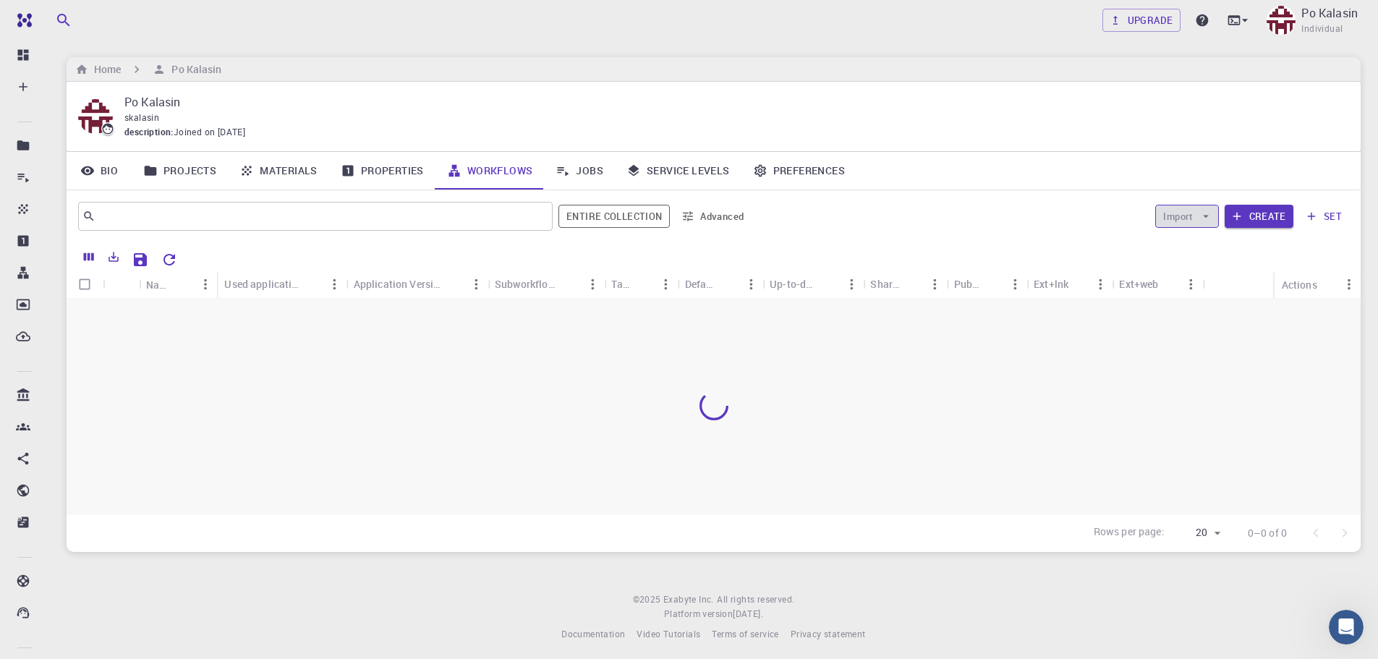
click at [1198, 222] on button "Import" at bounding box center [1186, 216] width 63 height 23
click at [1266, 214] on button "Create" at bounding box center [1258, 216] width 69 height 23
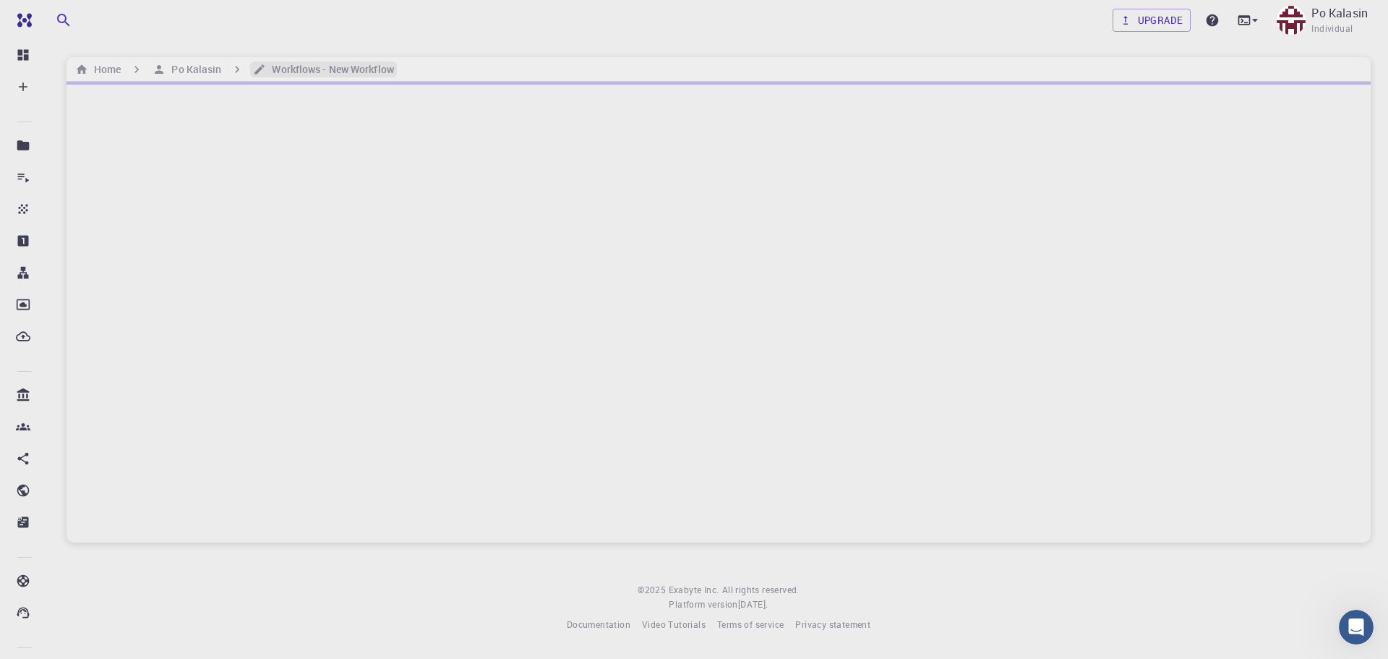
click at [372, 66] on h6 "Workflows - New Workflow" at bounding box center [329, 69] width 127 height 16
click at [306, 70] on h6 "Workflows - New Workflow" at bounding box center [329, 69] width 127 height 16
click at [185, 67] on h6 "Po Kalasin" at bounding box center [194, 69] width 56 height 16
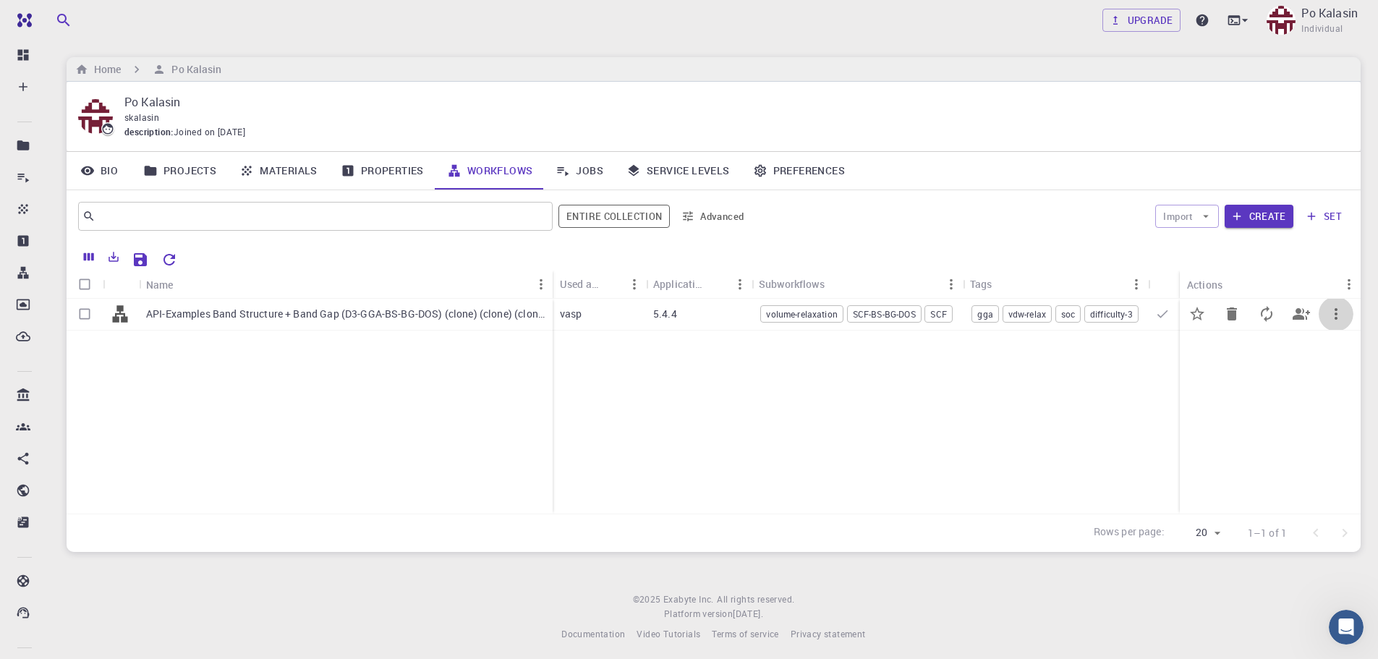
click at [1334, 312] on icon "button" at bounding box center [1335, 313] width 17 height 17
click at [940, 316] on div at bounding box center [689, 329] width 1378 height 659
click at [931, 315] on span "SCF" at bounding box center [938, 314] width 26 height 12
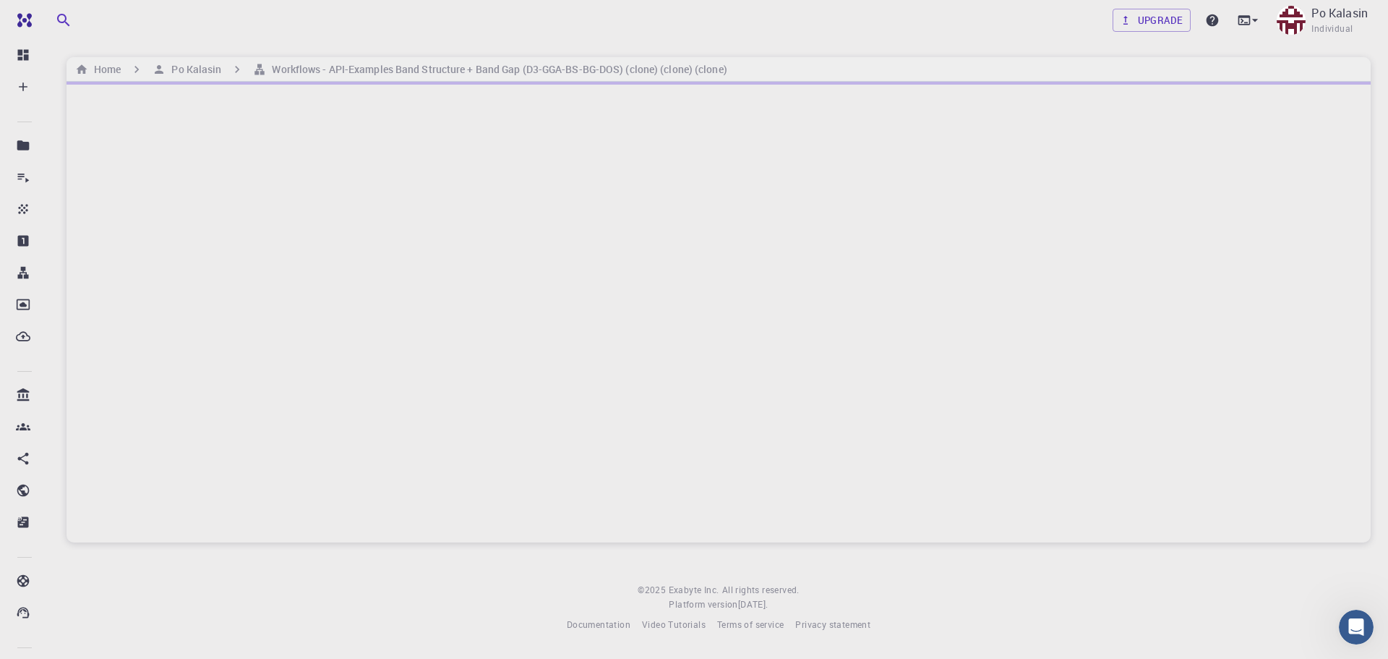
click at [751, 111] on div at bounding box center [719, 312] width 1304 height 461
click at [1256, 17] on icon at bounding box center [1255, 20] width 14 height 14
click at [1256, 17] on div at bounding box center [694, 329] width 1388 height 659
click at [1027, 221] on div at bounding box center [719, 312] width 1304 height 461
